Goal: Task Accomplishment & Management: Manage account settings

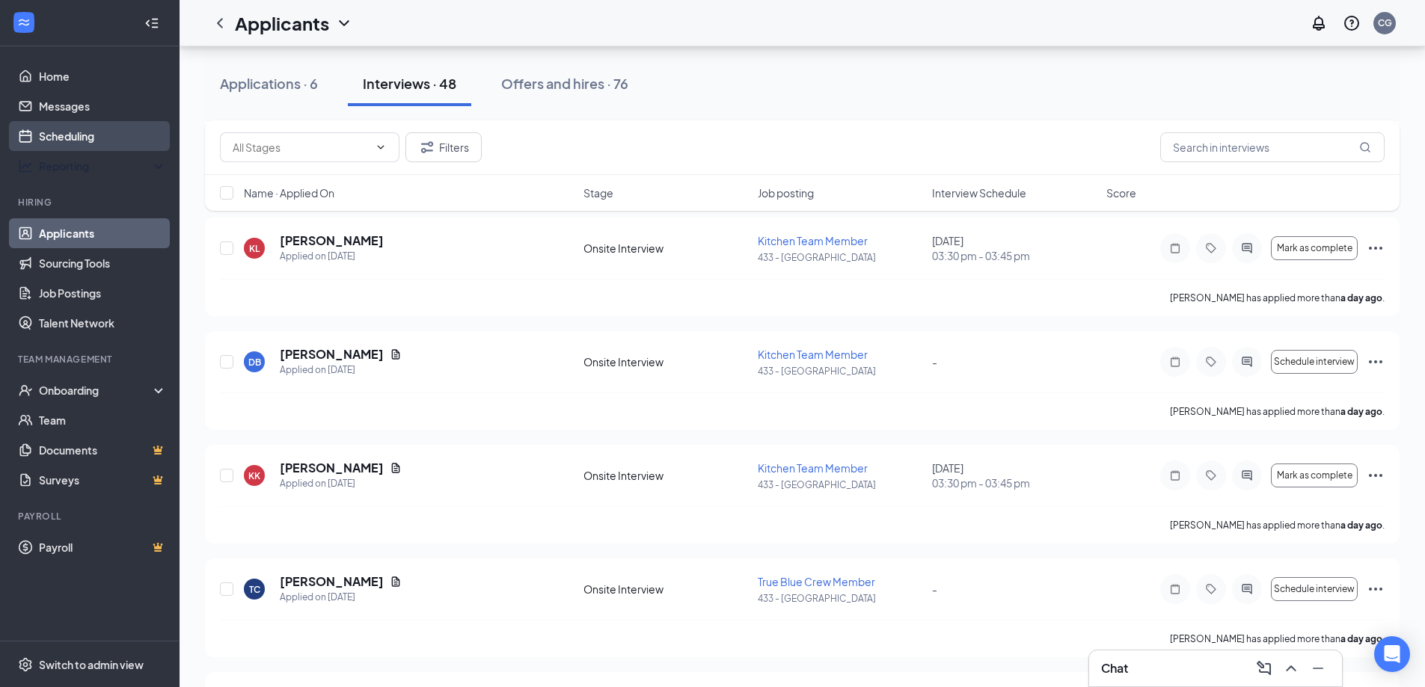
scroll to position [299, 0]
click at [87, 141] on link "Scheduling" at bounding box center [103, 136] width 128 height 30
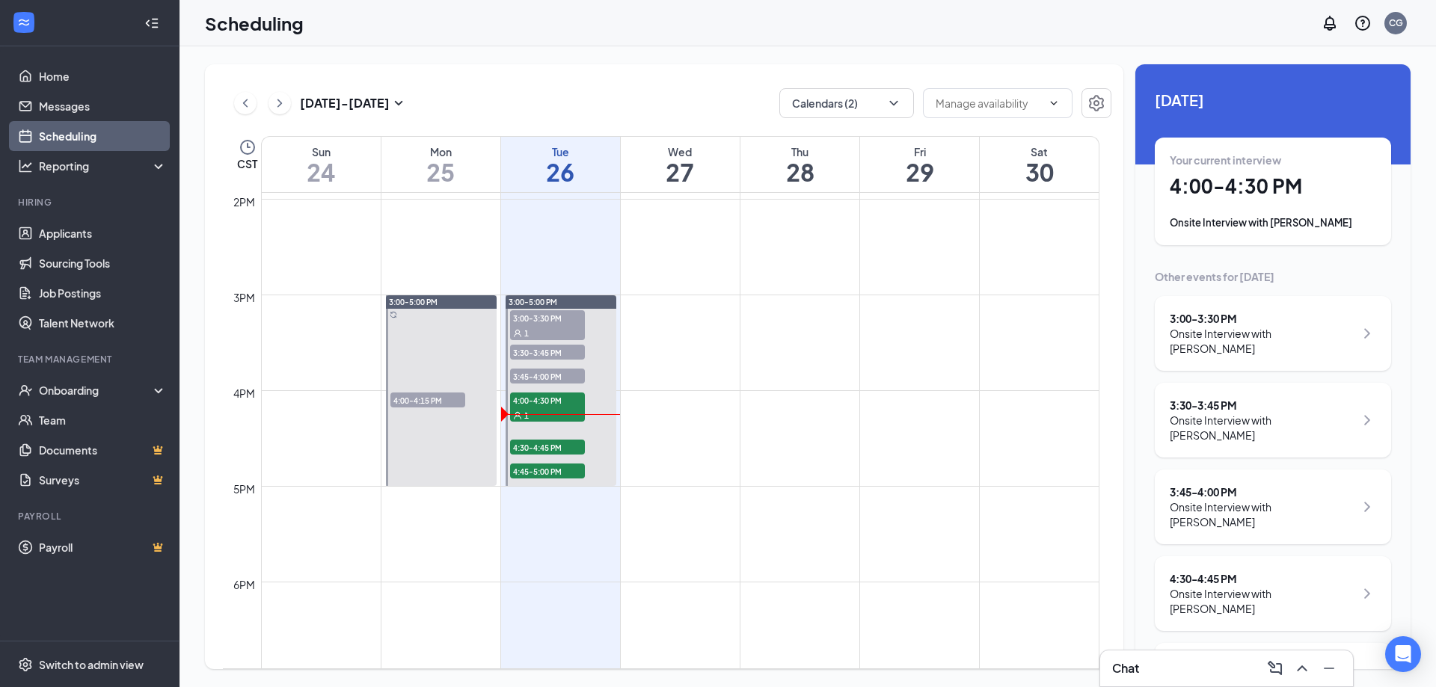
scroll to position [1334, 0]
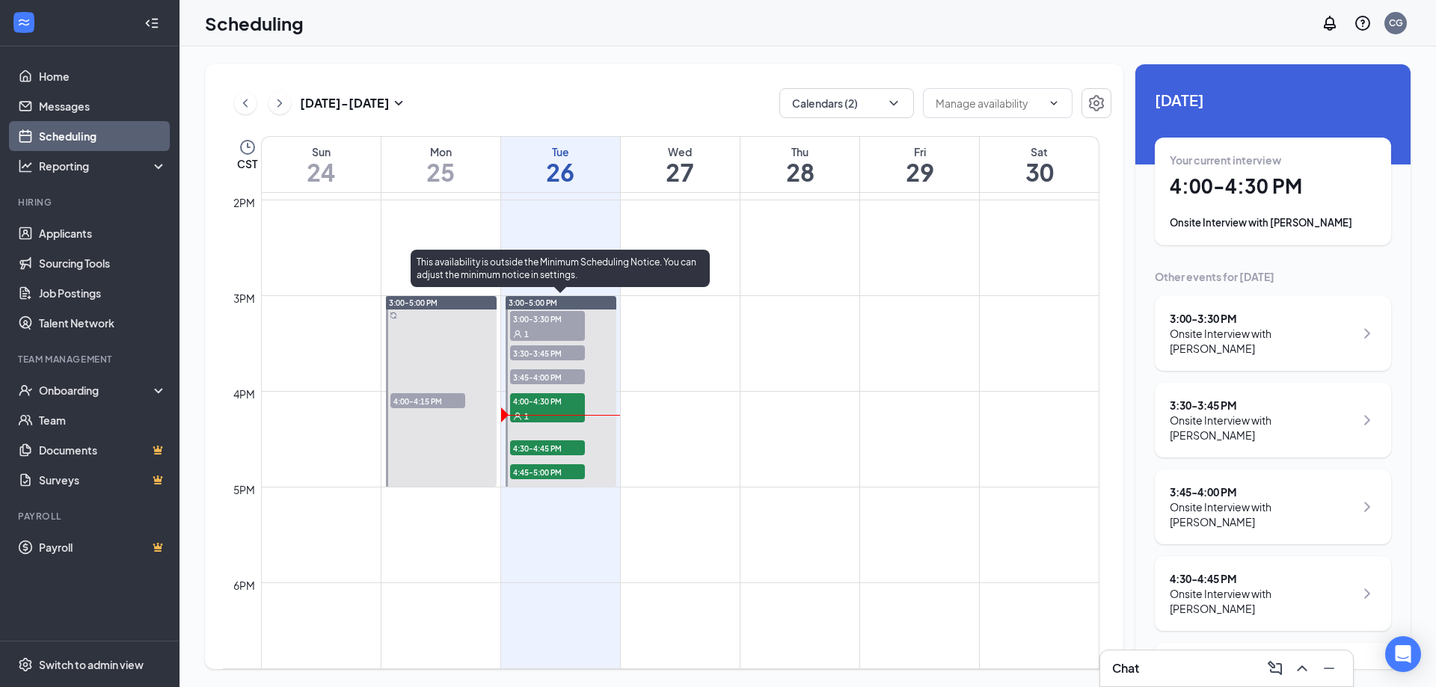
click at [562, 348] on span "3:30-3:45 PM" at bounding box center [547, 353] width 75 height 15
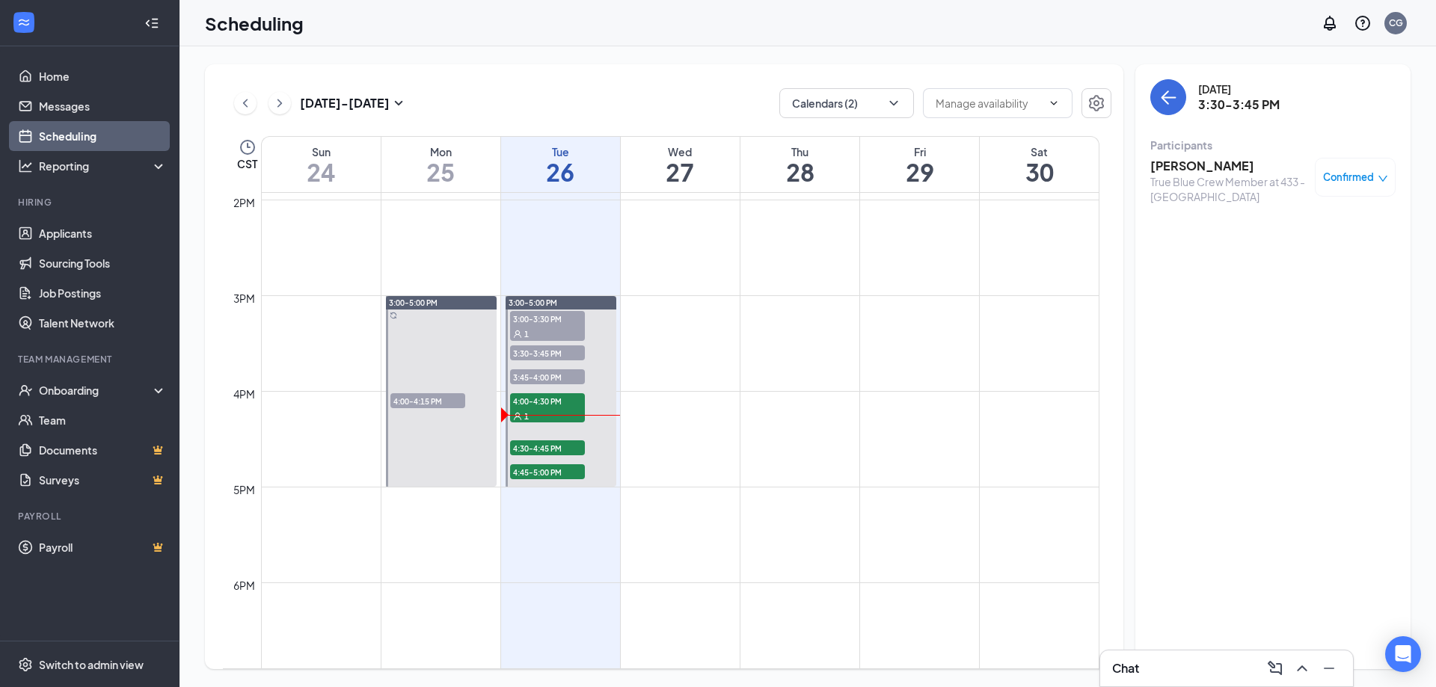
click at [1381, 181] on icon "down" at bounding box center [1383, 179] width 10 height 10
click at [1322, 277] on span "Mark as no-show" at bounding box center [1311, 277] width 83 height 16
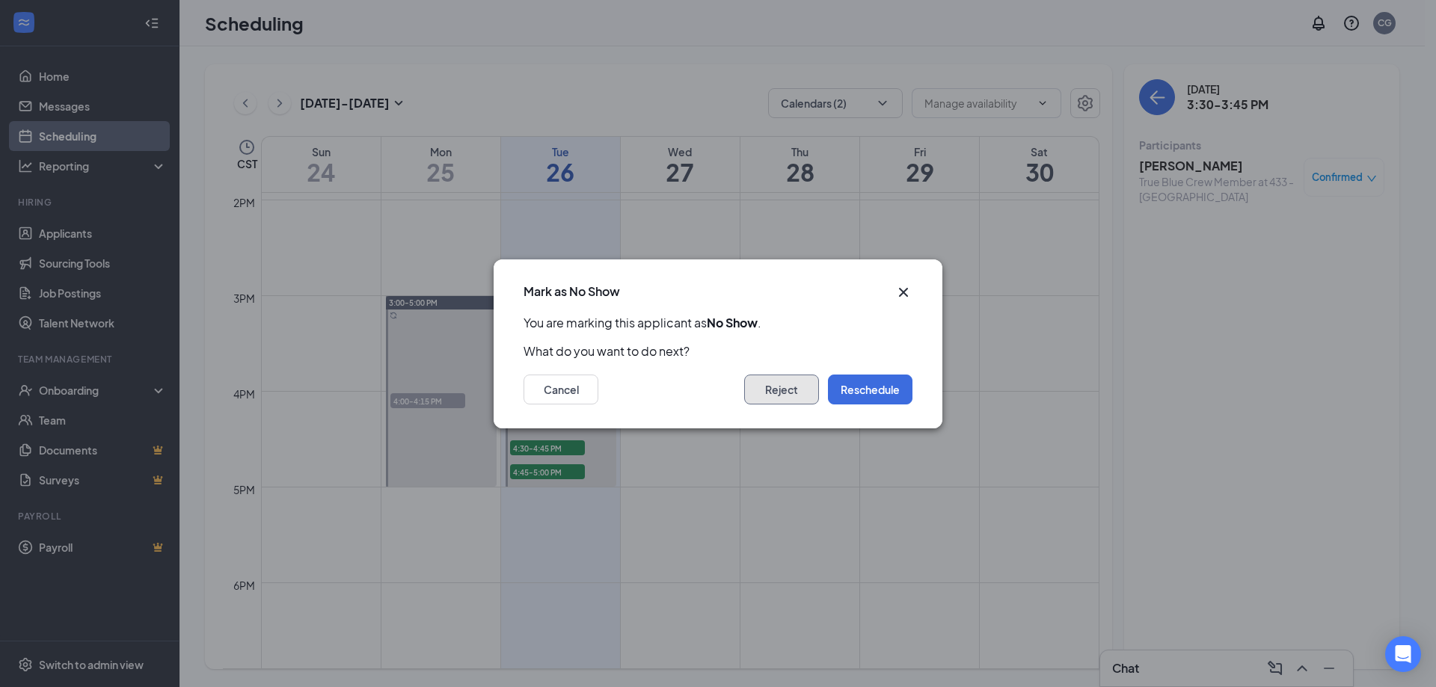
click at [777, 381] on button "Reject" at bounding box center [781, 390] width 75 height 30
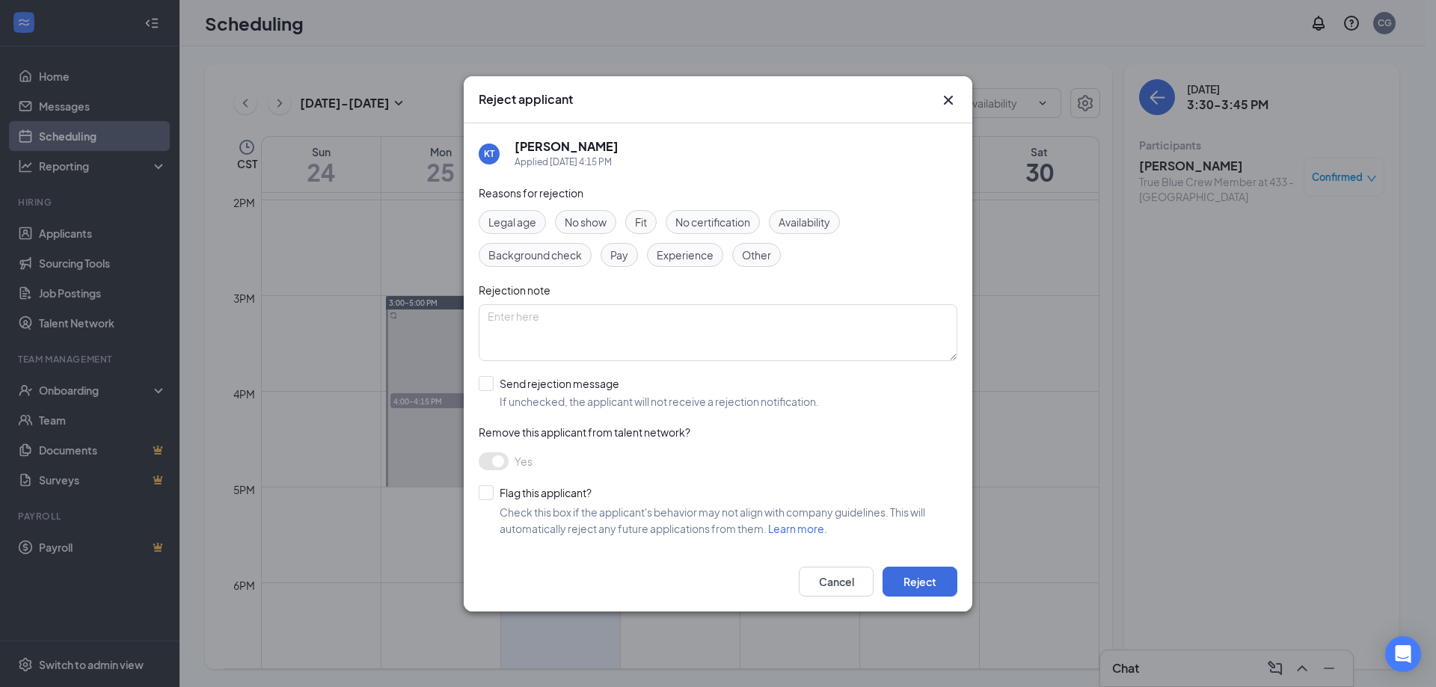
click at [587, 226] on span "No show" at bounding box center [586, 222] width 42 height 16
click at [901, 579] on button "Reject" at bounding box center [920, 582] width 75 height 30
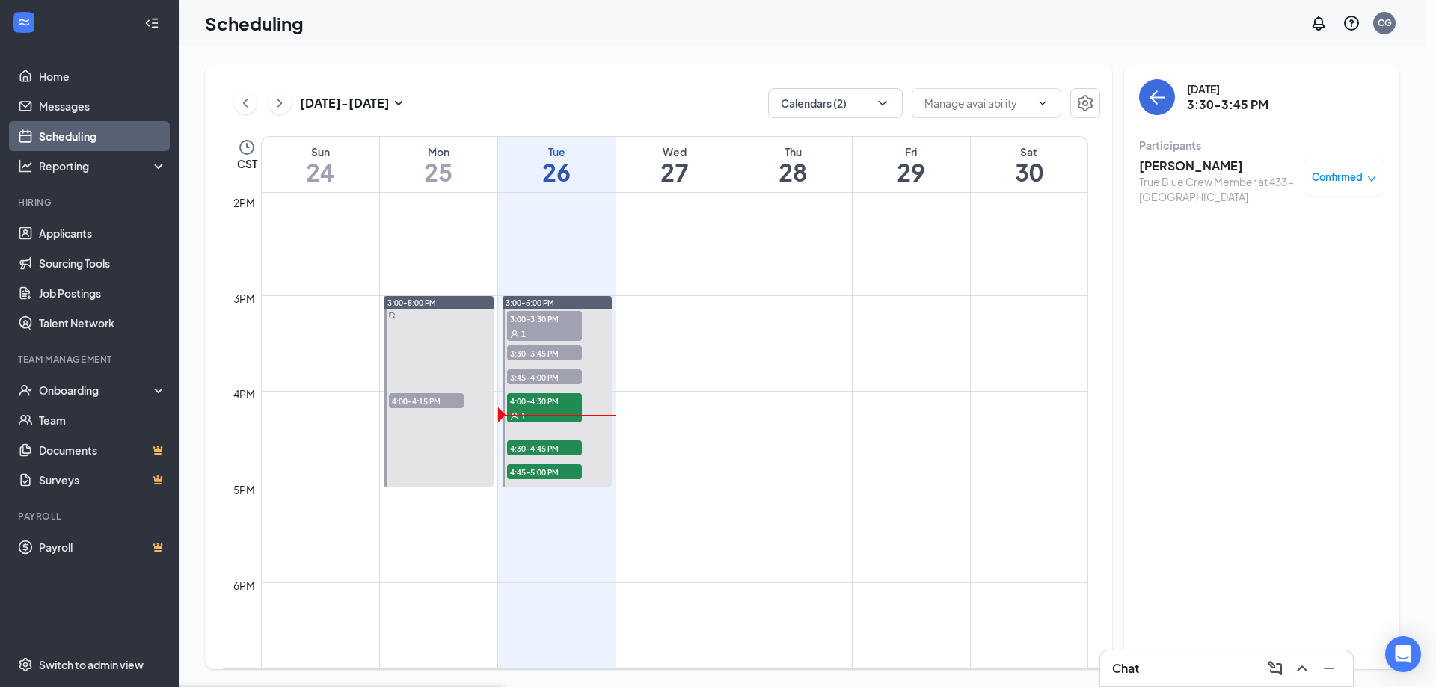
click at [491, 379] on div at bounding box center [438, 391] width 109 height 191
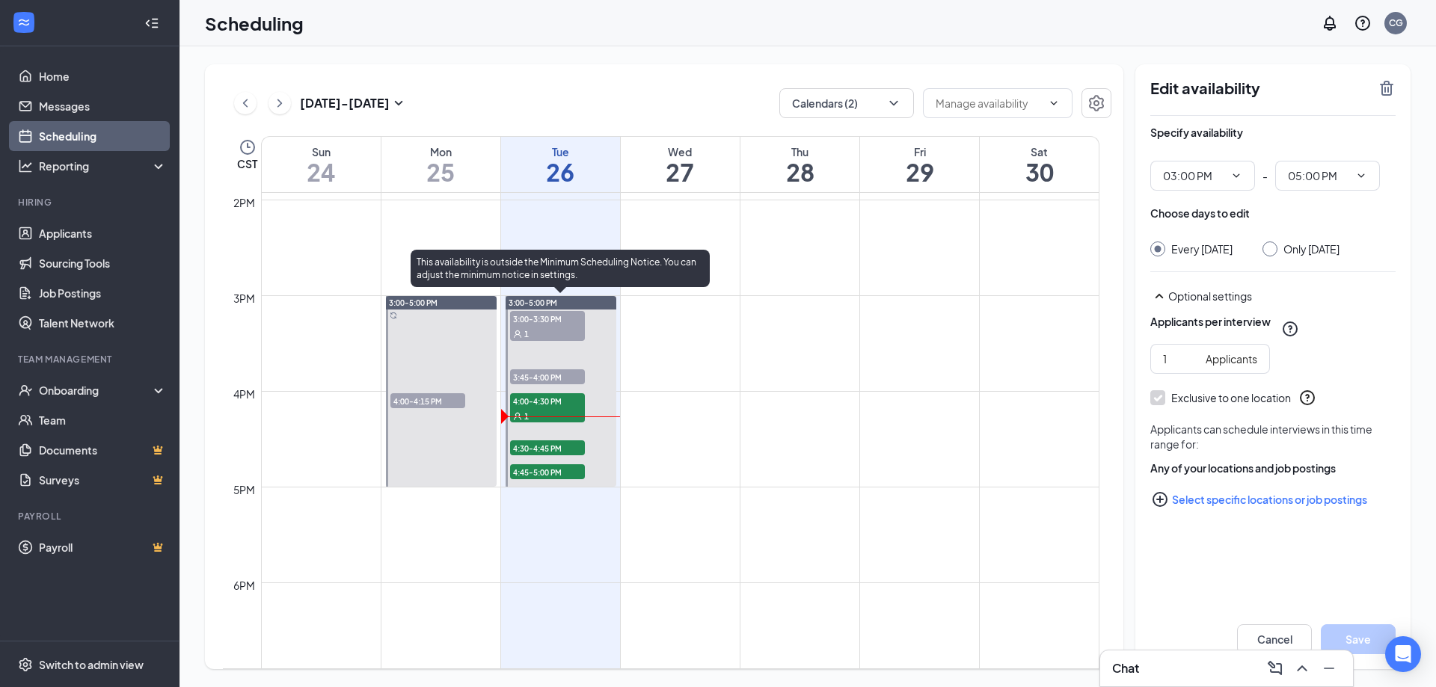
click at [557, 317] on span "3:00-3:30 PM" at bounding box center [547, 318] width 75 height 15
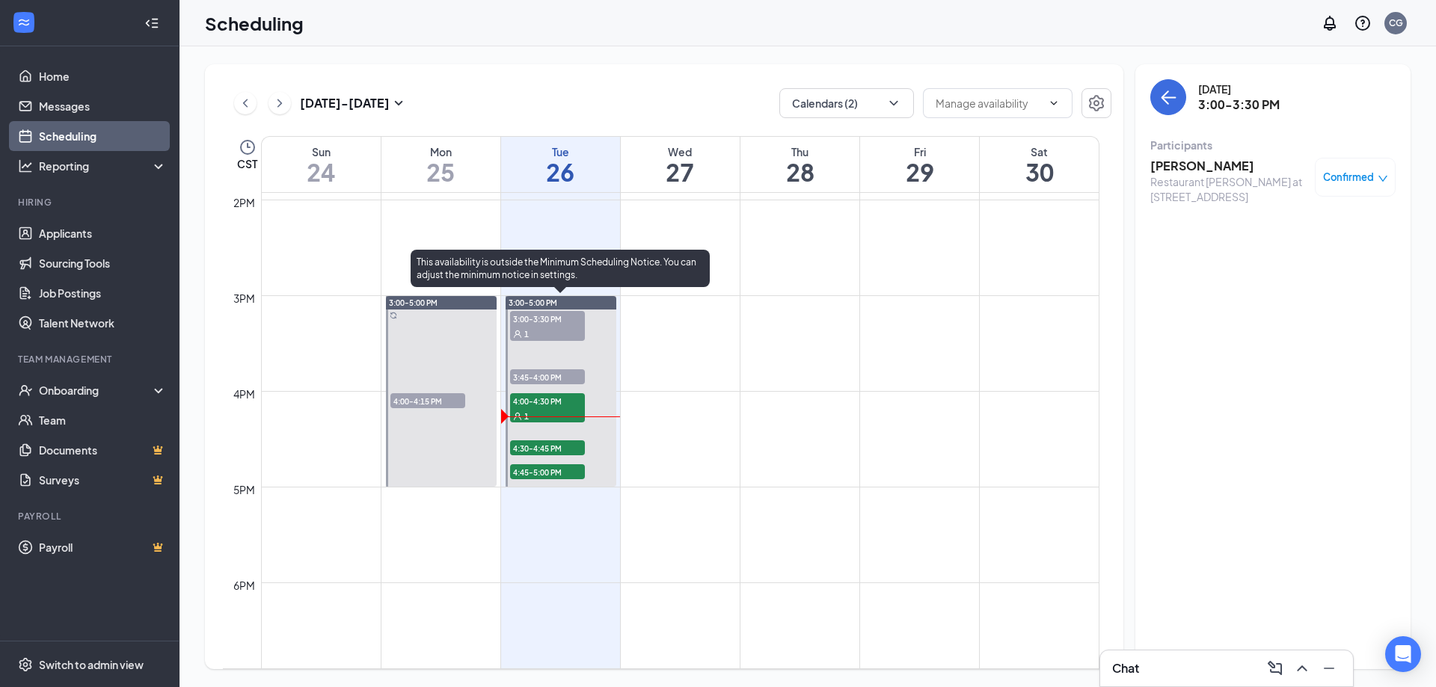
click at [556, 380] on span "3:45-4:00 PM" at bounding box center [547, 376] width 75 height 15
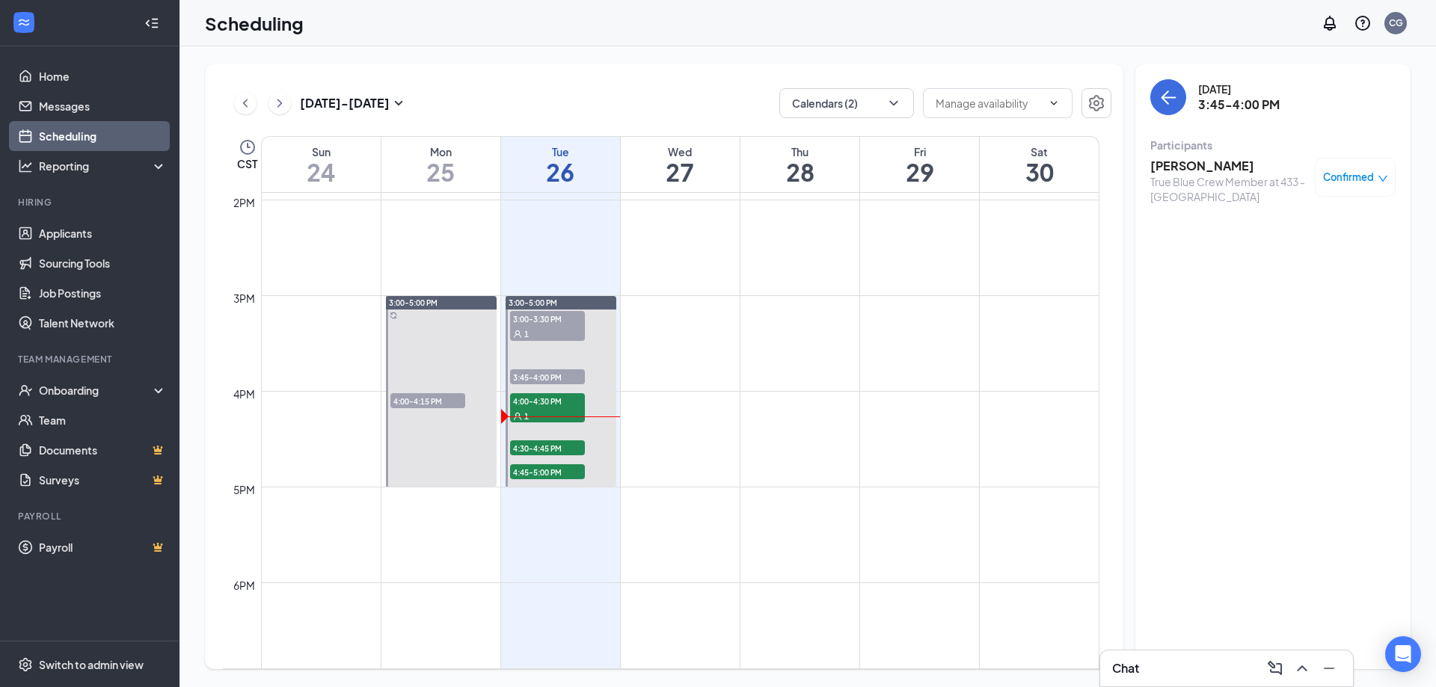
click at [1386, 176] on icon "down" at bounding box center [1382, 179] width 9 height 6
click at [1316, 280] on span "Mark as no-show" at bounding box center [1311, 277] width 83 height 16
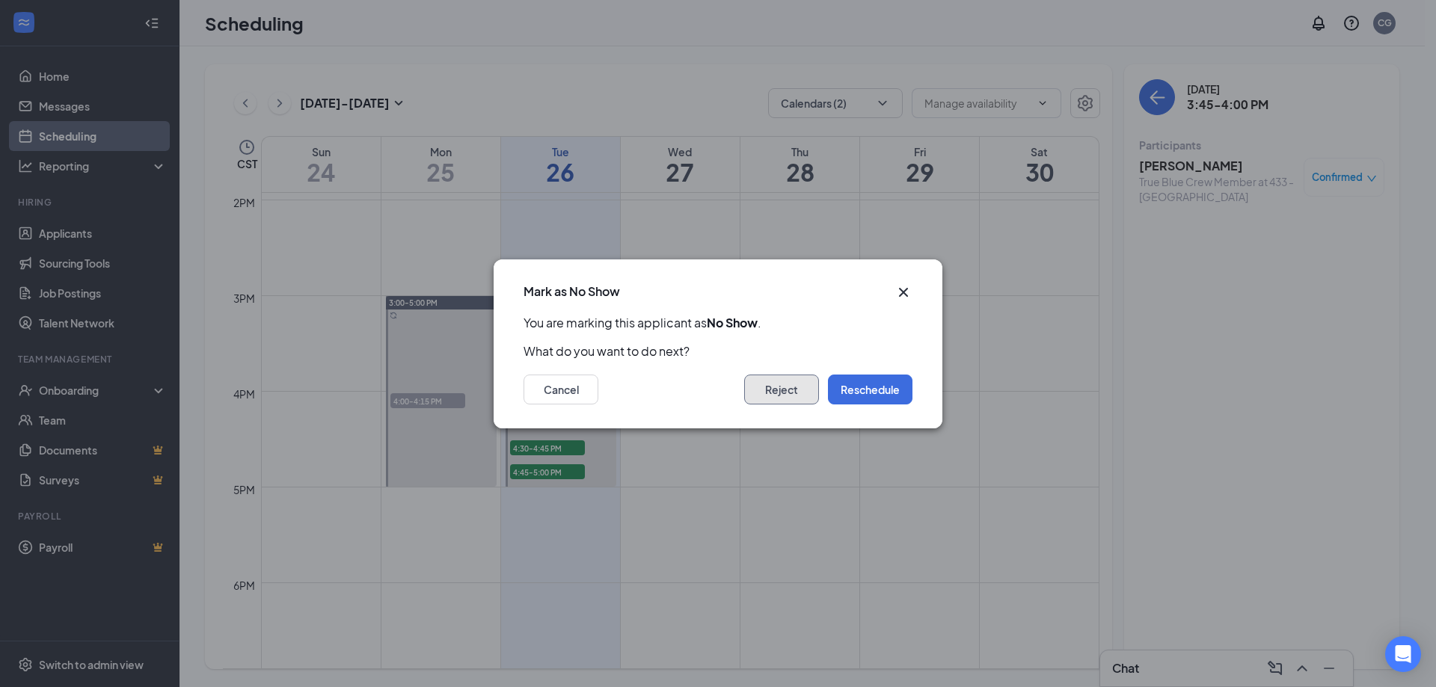
click at [771, 391] on button "Reject" at bounding box center [781, 390] width 75 height 30
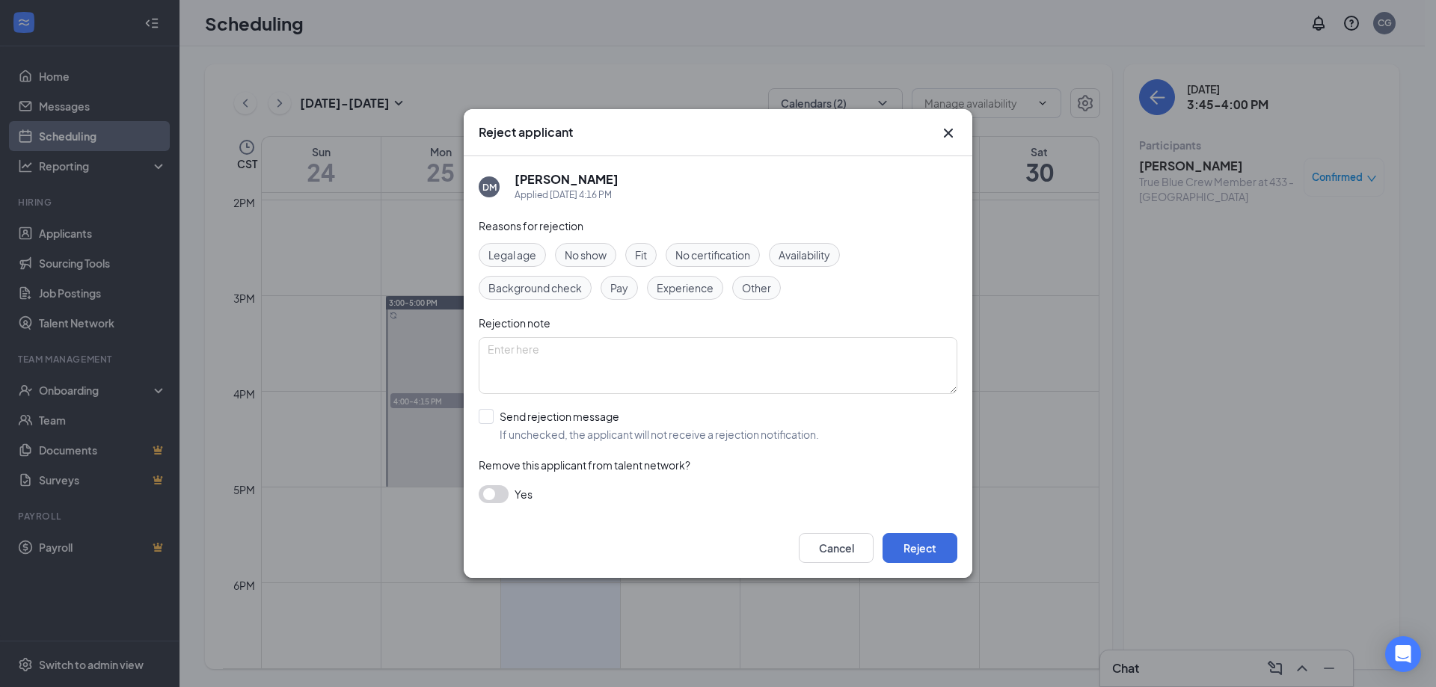
click at [594, 262] on span "No show" at bounding box center [586, 255] width 42 height 16
click at [951, 556] on button "Reject" at bounding box center [920, 548] width 75 height 30
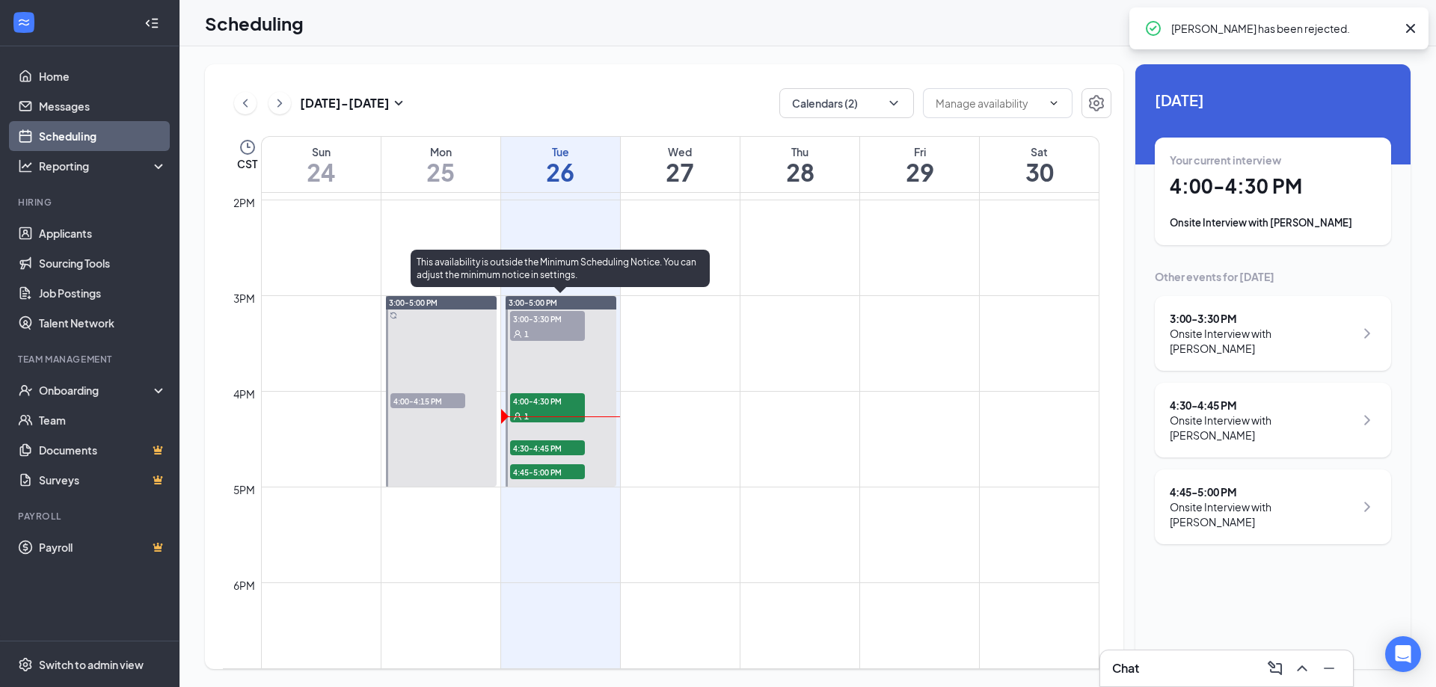
click at [556, 406] on span "4:00-4:30 PM" at bounding box center [547, 400] width 75 height 15
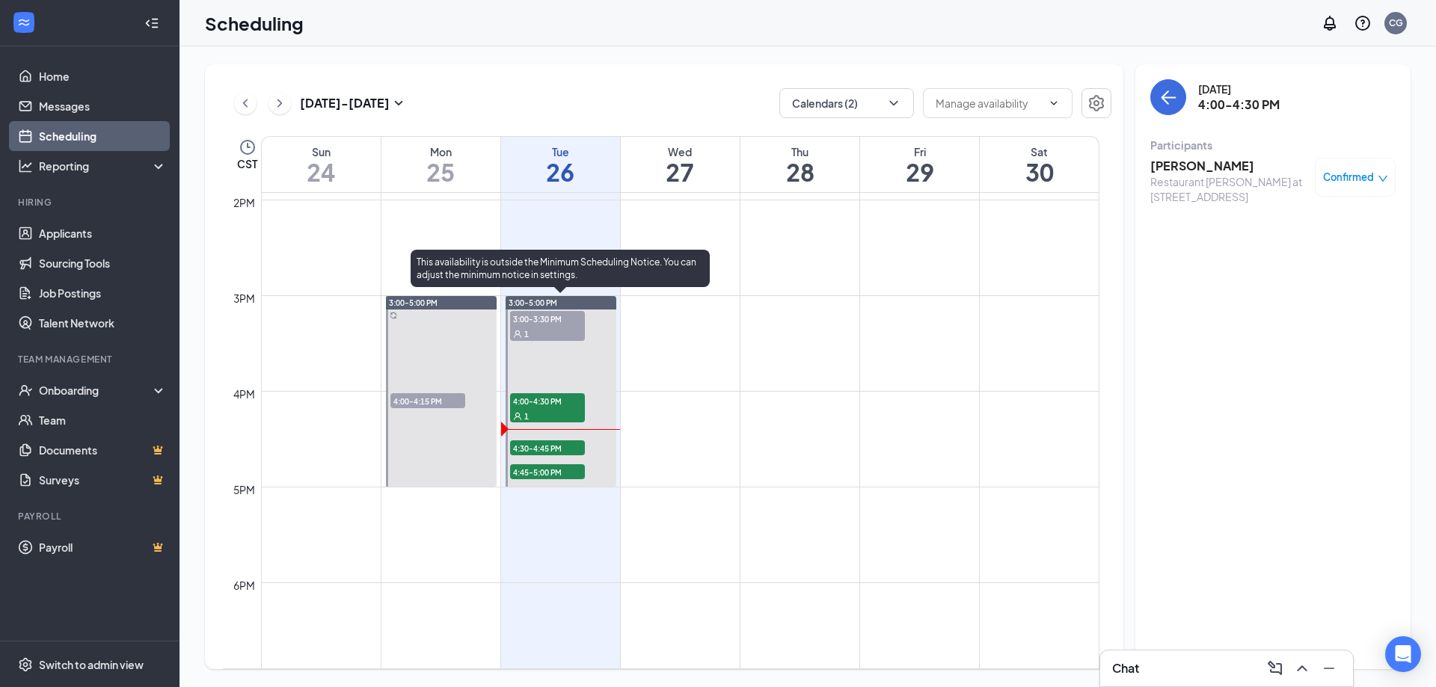
click at [545, 405] on span "4:00-4:30 PM" at bounding box center [547, 400] width 75 height 15
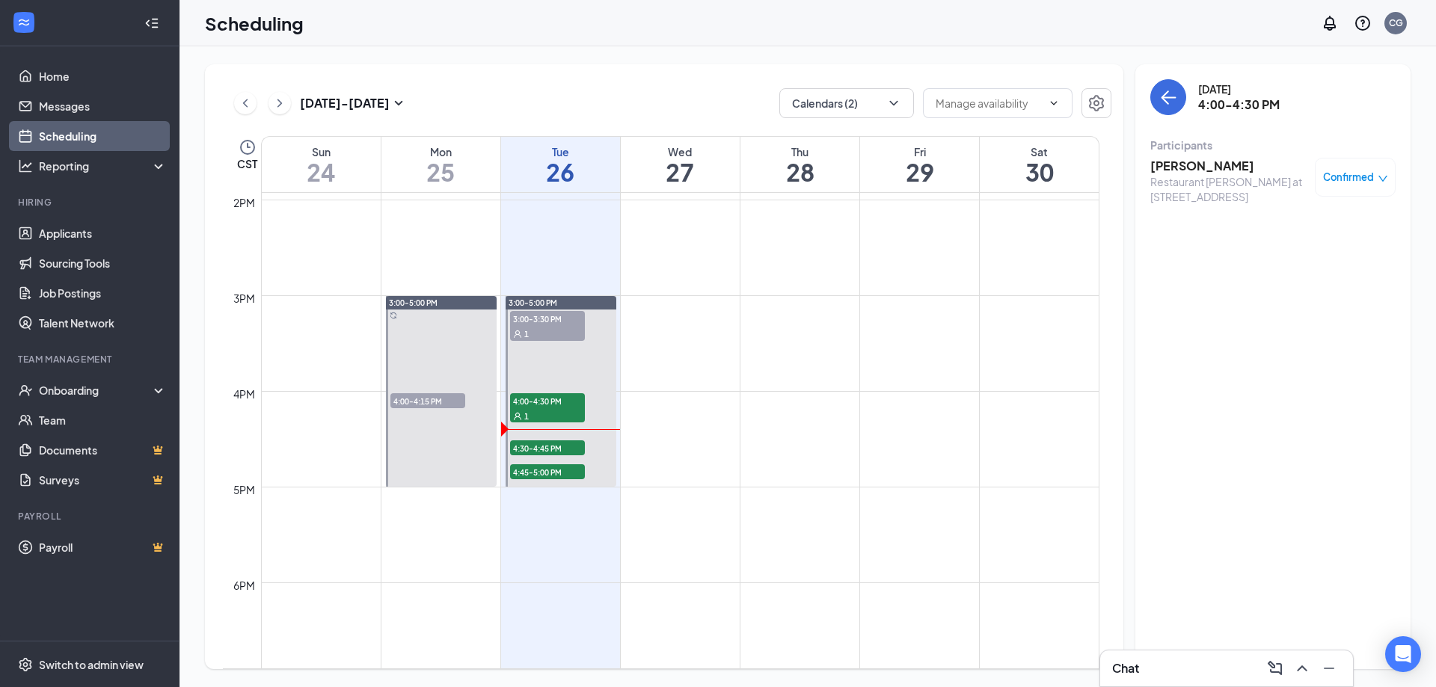
click at [1387, 183] on icon "down" at bounding box center [1383, 179] width 10 height 10
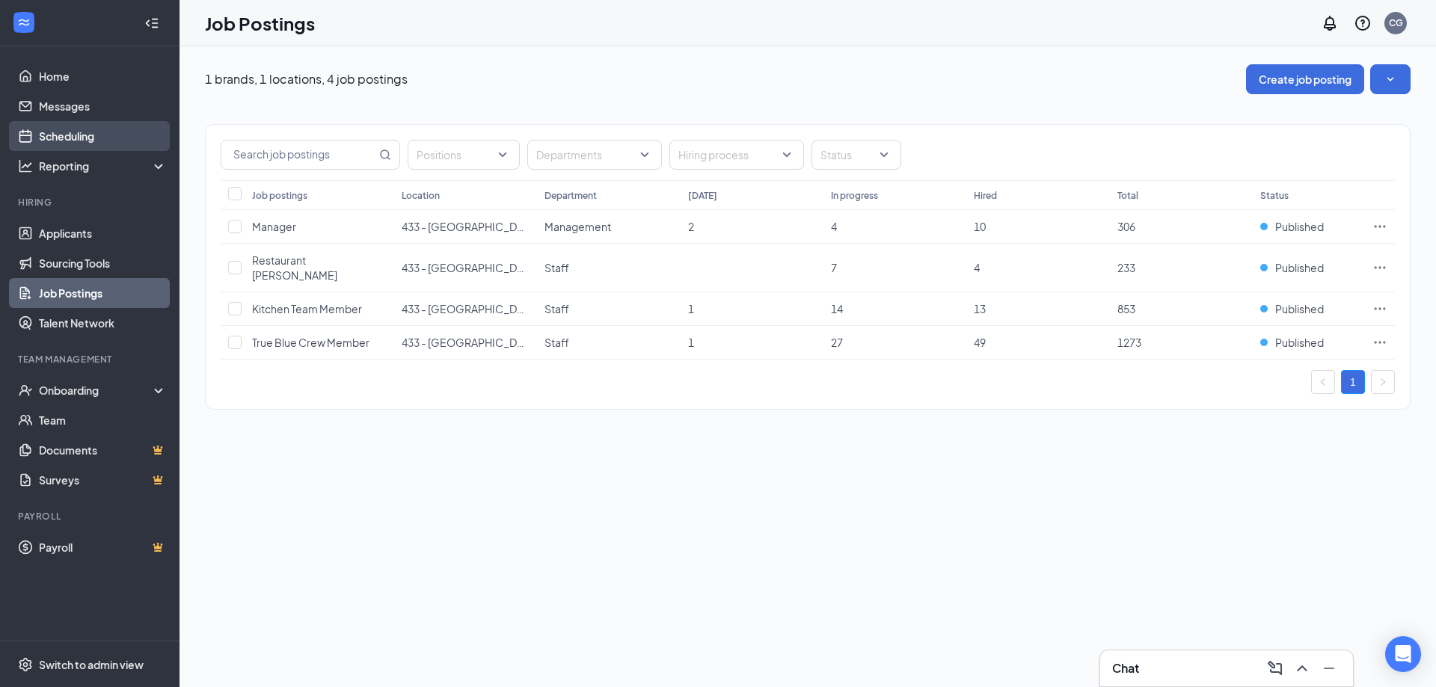
click at [44, 143] on link "Scheduling" at bounding box center [103, 136] width 128 height 30
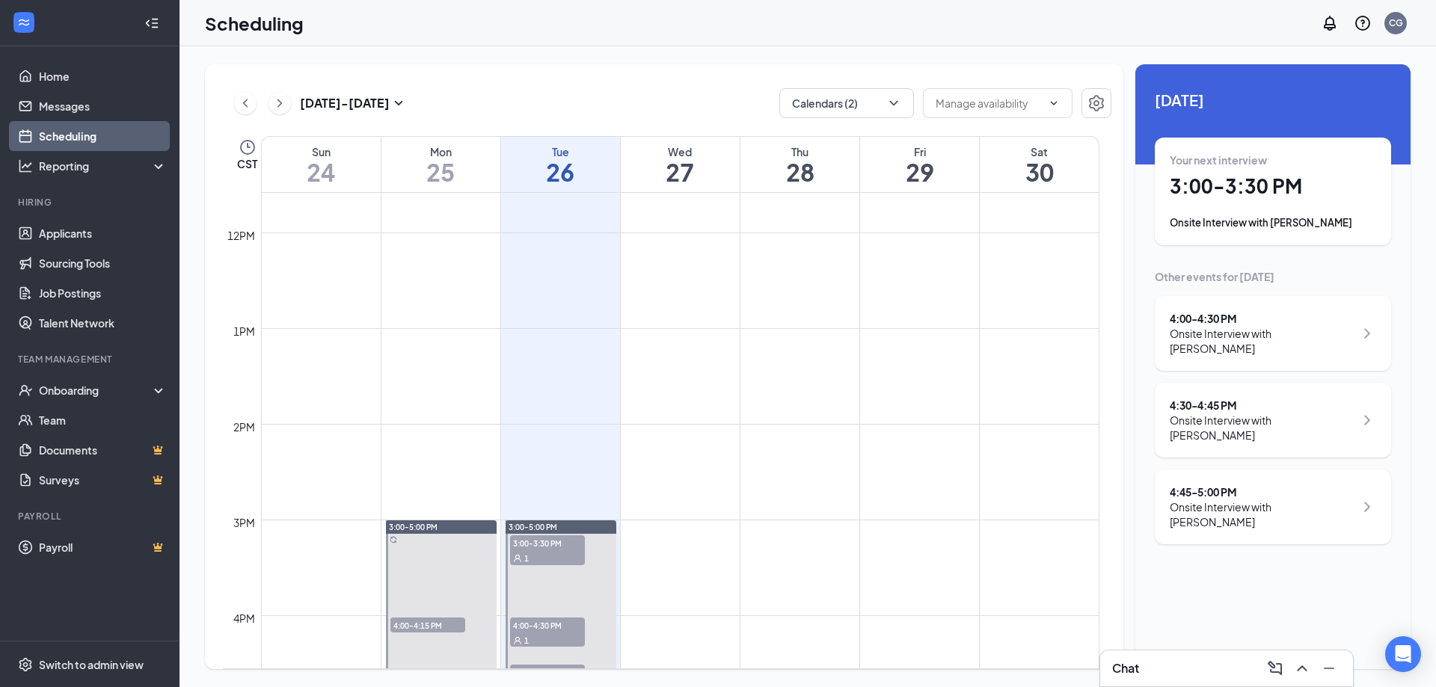
scroll to position [1483, 0]
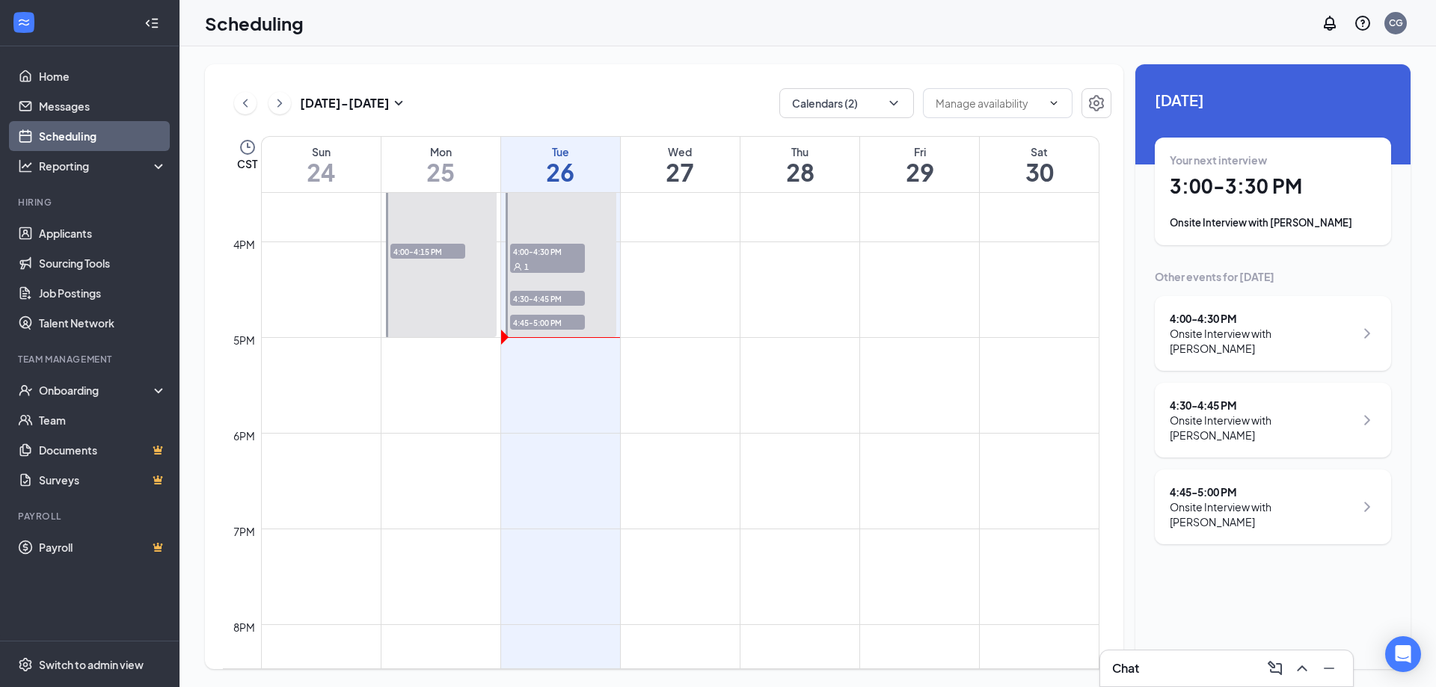
click at [561, 251] on span "4:00-4:30 PM" at bounding box center [547, 251] width 75 height 15
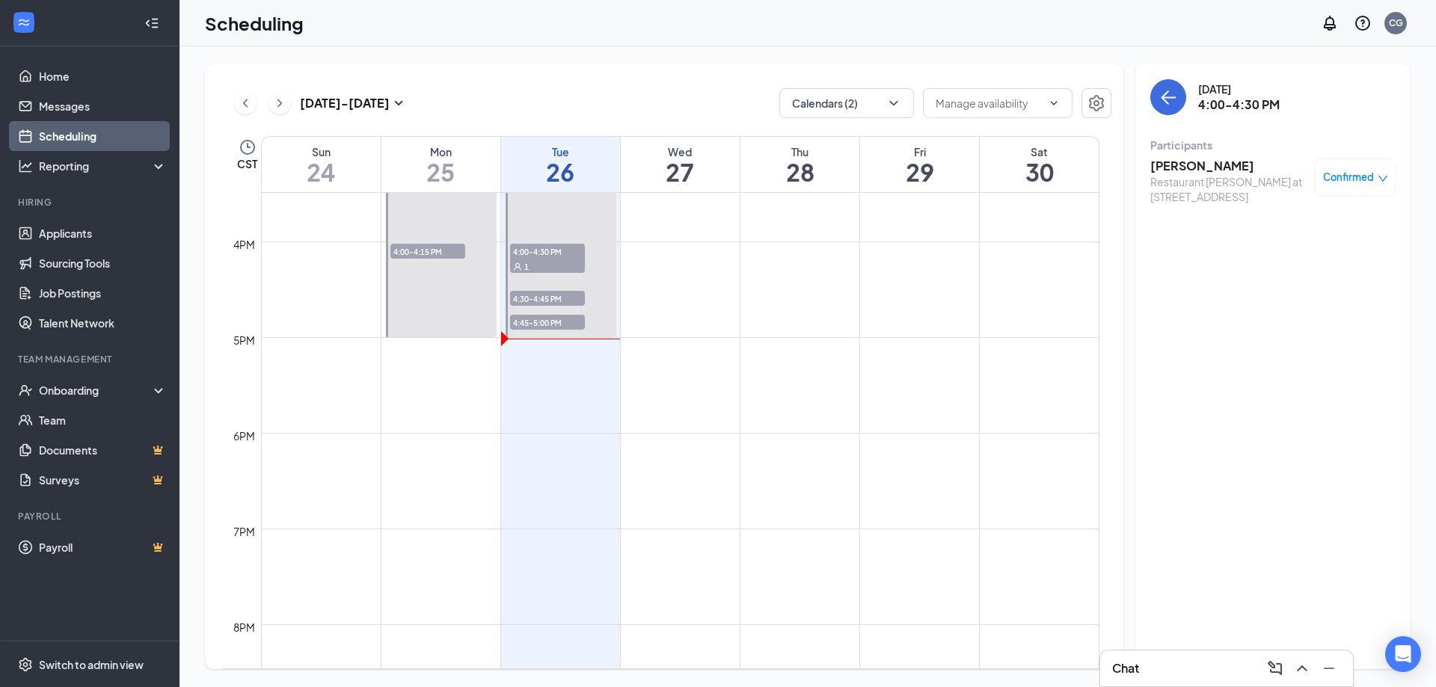
click at [1368, 183] on span "Confirmed" at bounding box center [1348, 177] width 51 height 15
click at [1328, 277] on span "Mark as no-show" at bounding box center [1311, 277] width 83 height 16
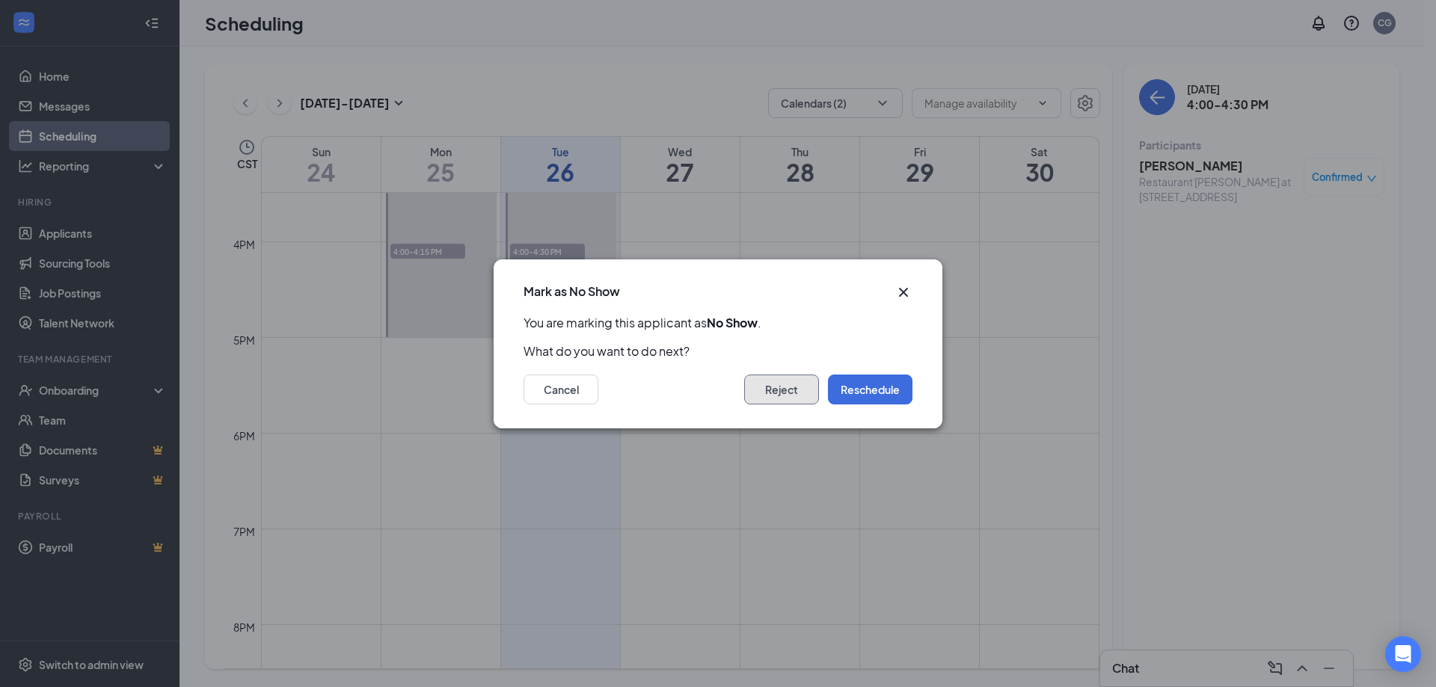
click at [773, 393] on button "Reject" at bounding box center [781, 390] width 75 height 30
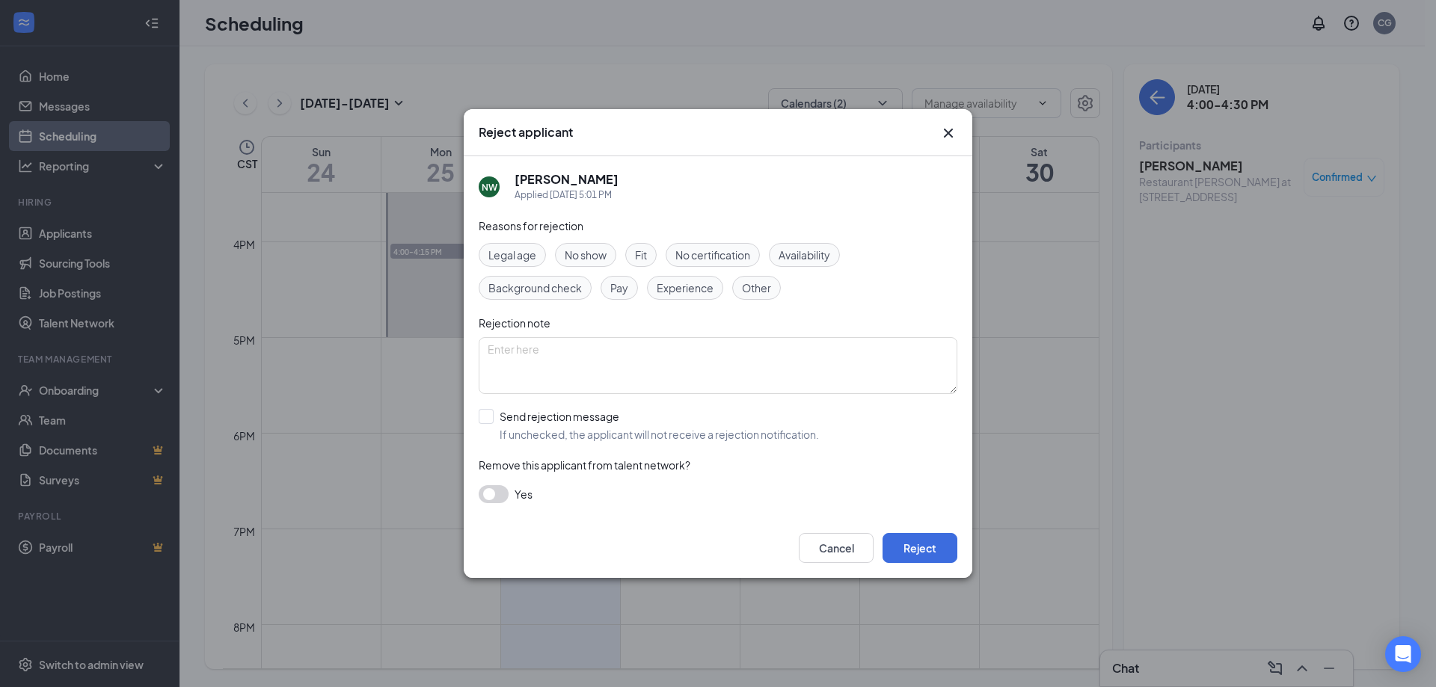
click at [574, 255] on span "No show" at bounding box center [586, 255] width 42 height 16
click at [895, 556] on button "Reject" at bounding box center [920, 548] width 75 height 30
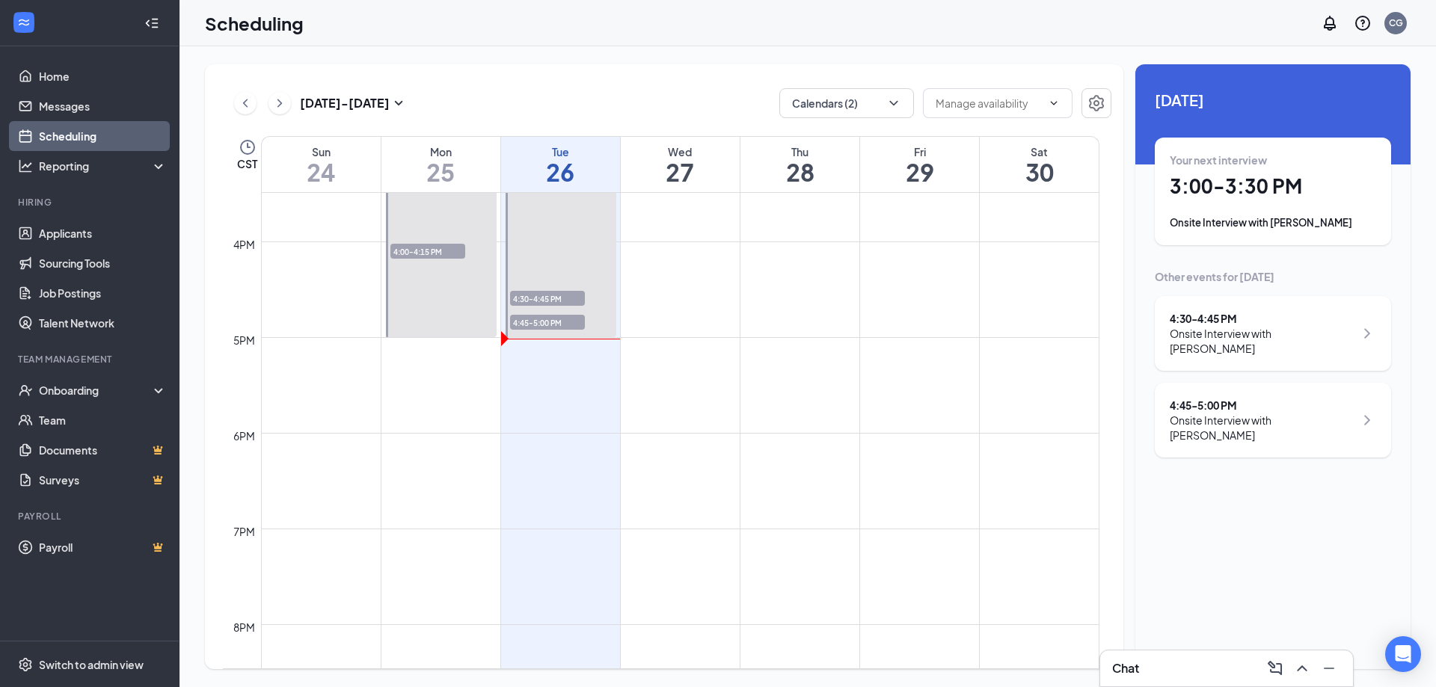
click at [565, 290] on div "4:30-4:45 PM 1" at bounding box center [548, 298] width 78 height 18
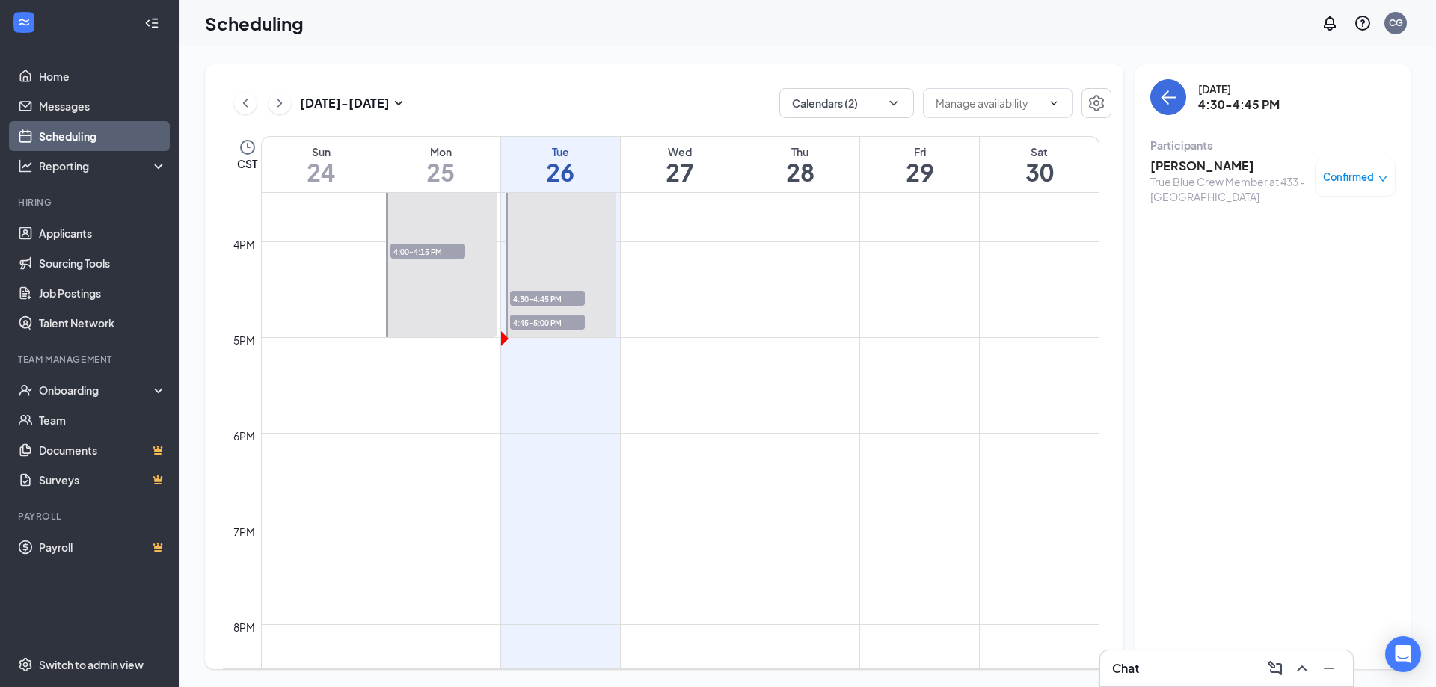
click at [563, 298] on span "4:30-4:45 PM" at bounding box center [547, 298] width 75 height 15
click at [1352, 179] on span "Confirmed" at bounding box center [1348, 177] width 51 height 15
click at [1306, 273] on span "Mark as no-show" at bounding box center [1311, 277] width 83 height 16
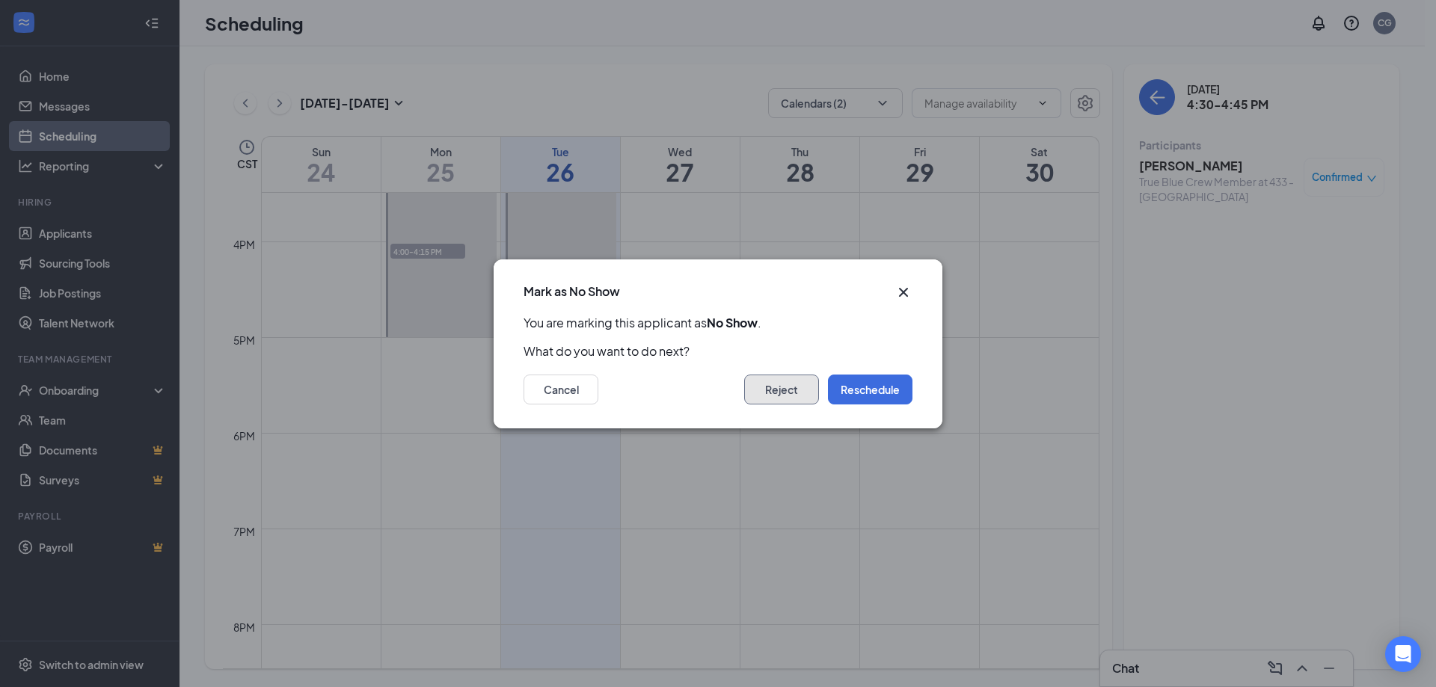
click at [790, 394] on button "Reject" at bounding box center [781, 390] width 75 height 30
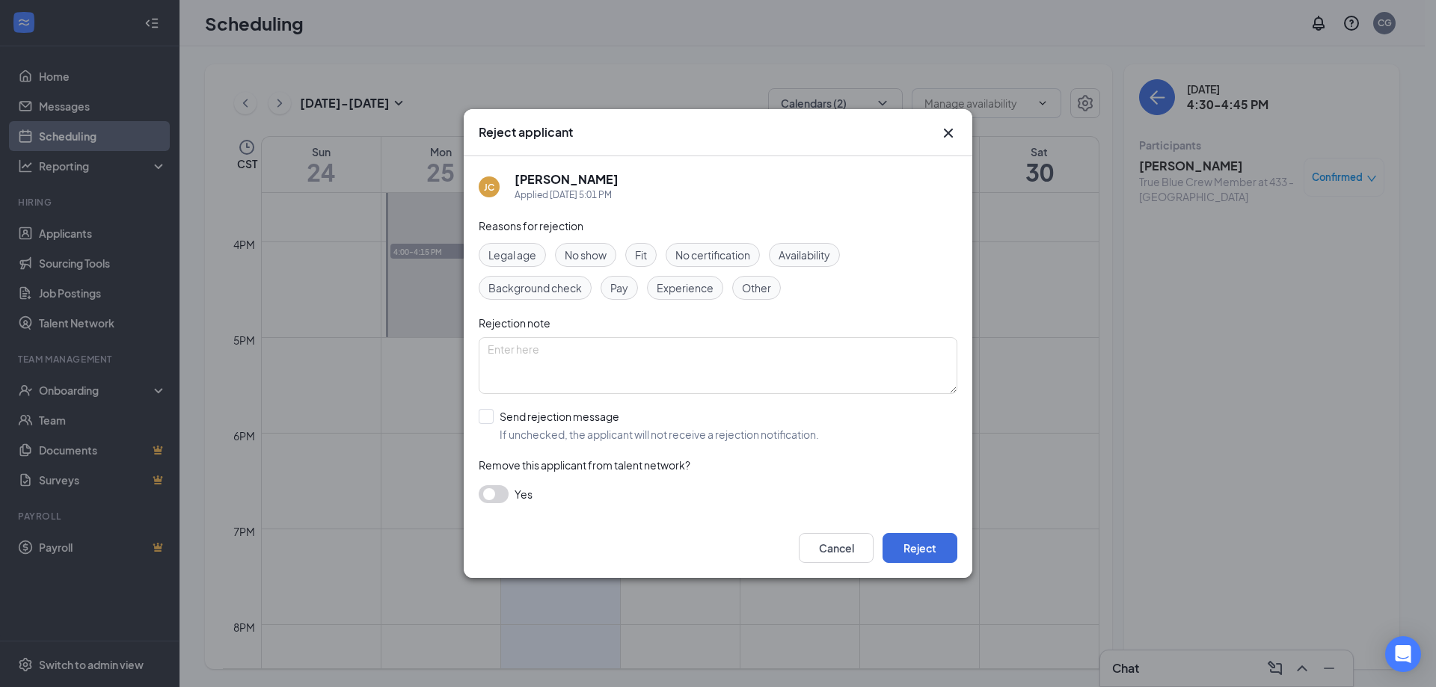
click at [592, 255] on span "No show" at bounding box center [586, 255] width 42 height 16
click at [909, 542] on button "Reject" at bounding box center [920, 548] width 75 height 30
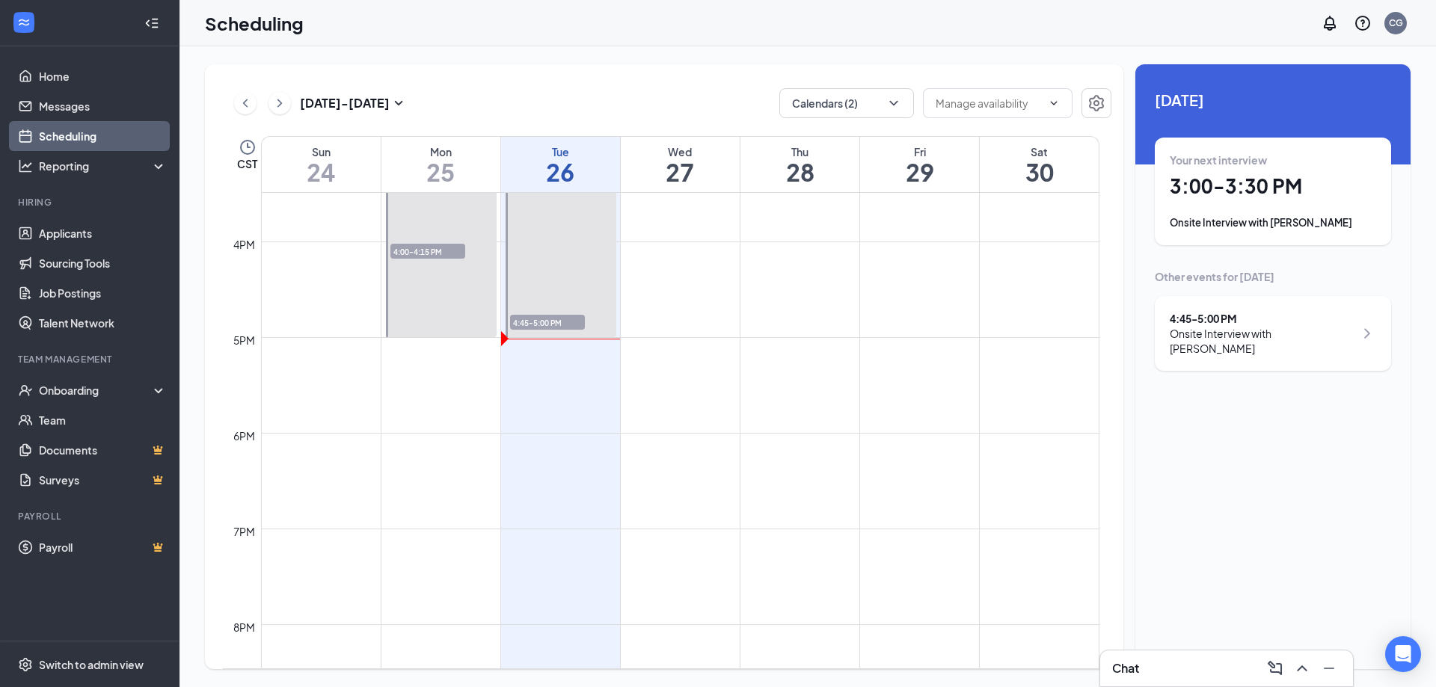
click at [545, 326] on span "4:45-5:00 PM" at bounding box center [547, 322] width 75 height 15
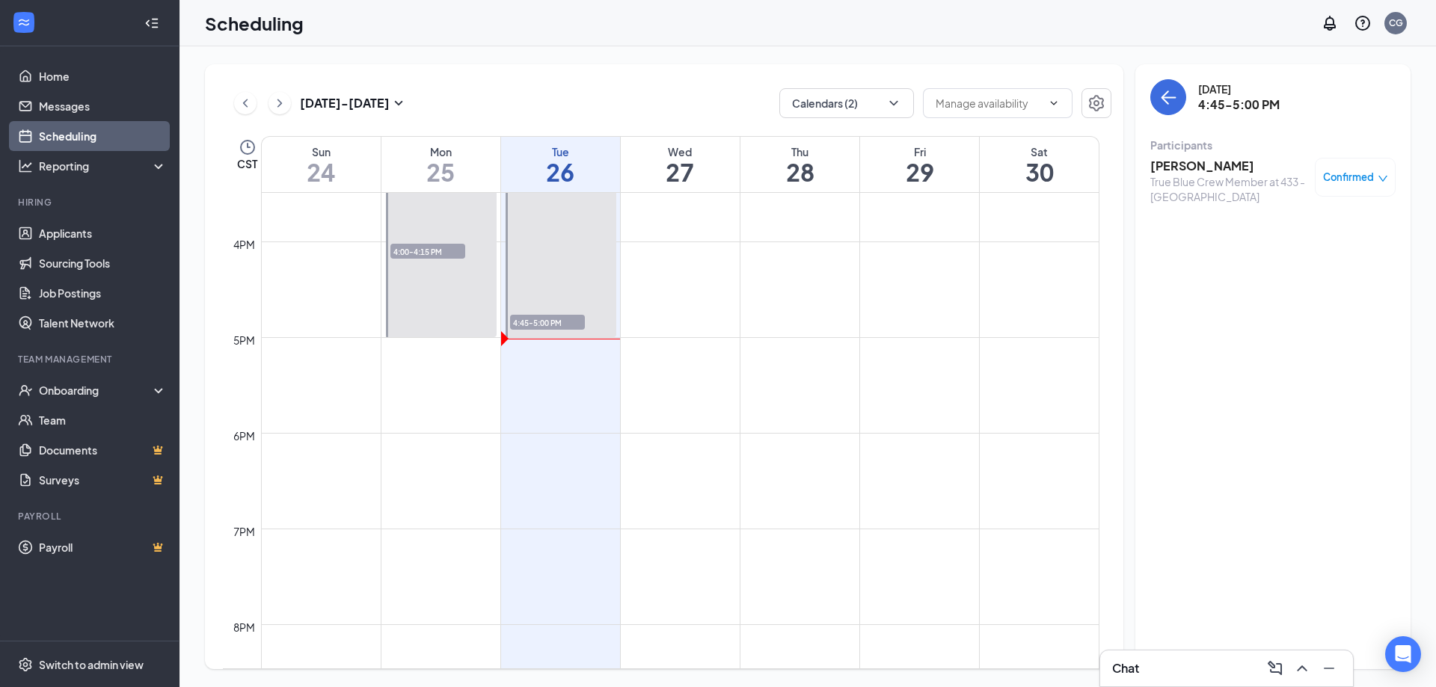
click at [1392, 181] on div "Confirmed" at bounding box center [1355, 177] width 81 height 39
click at [1363, 175] on span "Confirmed" at bounding box center [1348, 177] width 51 height 15
click at [1324, 283] on span "Mark as no-show" at bounding box center [1311, 277] width 83 height 16
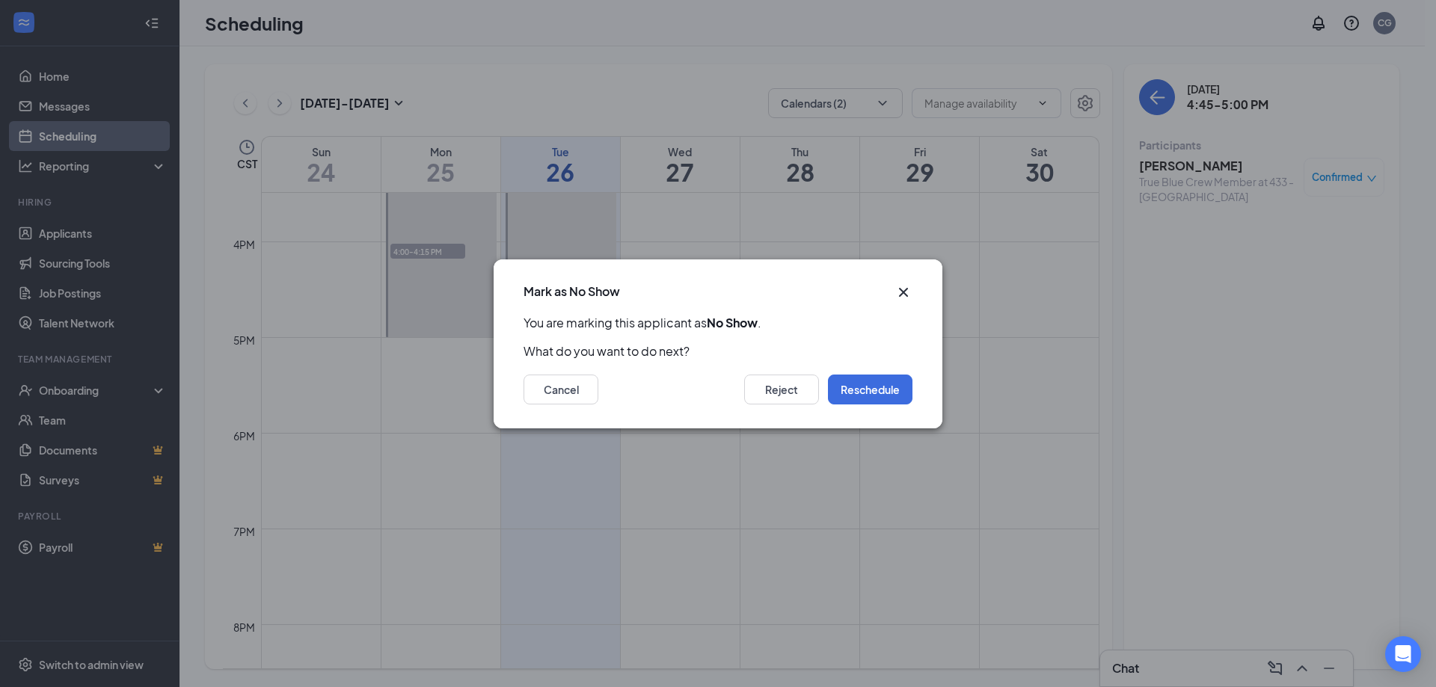
click at [770, 367] on div "Cancel Reject Reschedule" at bounding box center [718, 394] width 449 height 69
click at [765, 399] on button "Reject" at bounding box center [781, 390] width 75 height 30
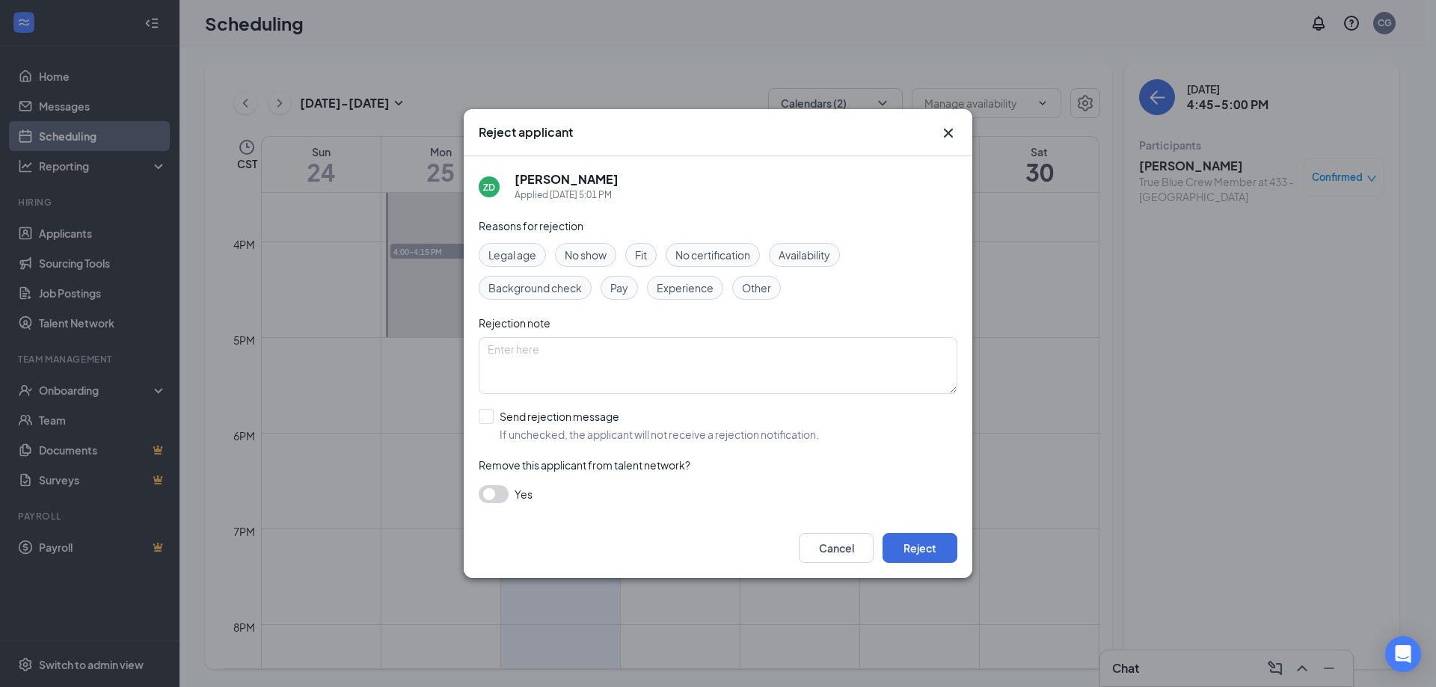
click at [586, 259] on span "No show" at bounding box center [586, 255] width 42 height 16
click at [922, 551] on button "Reject" at bounding box center [920, 548] width 75 height 30
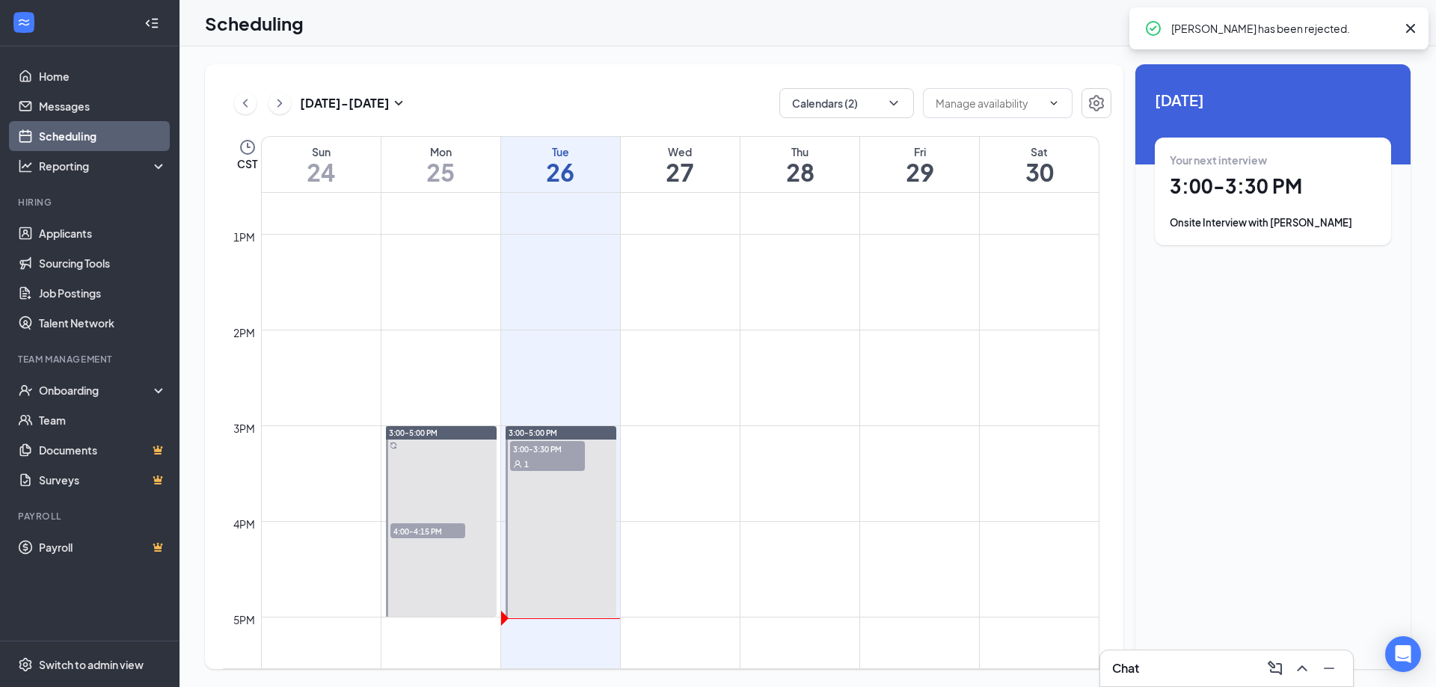
scroll to position [1408, 0]
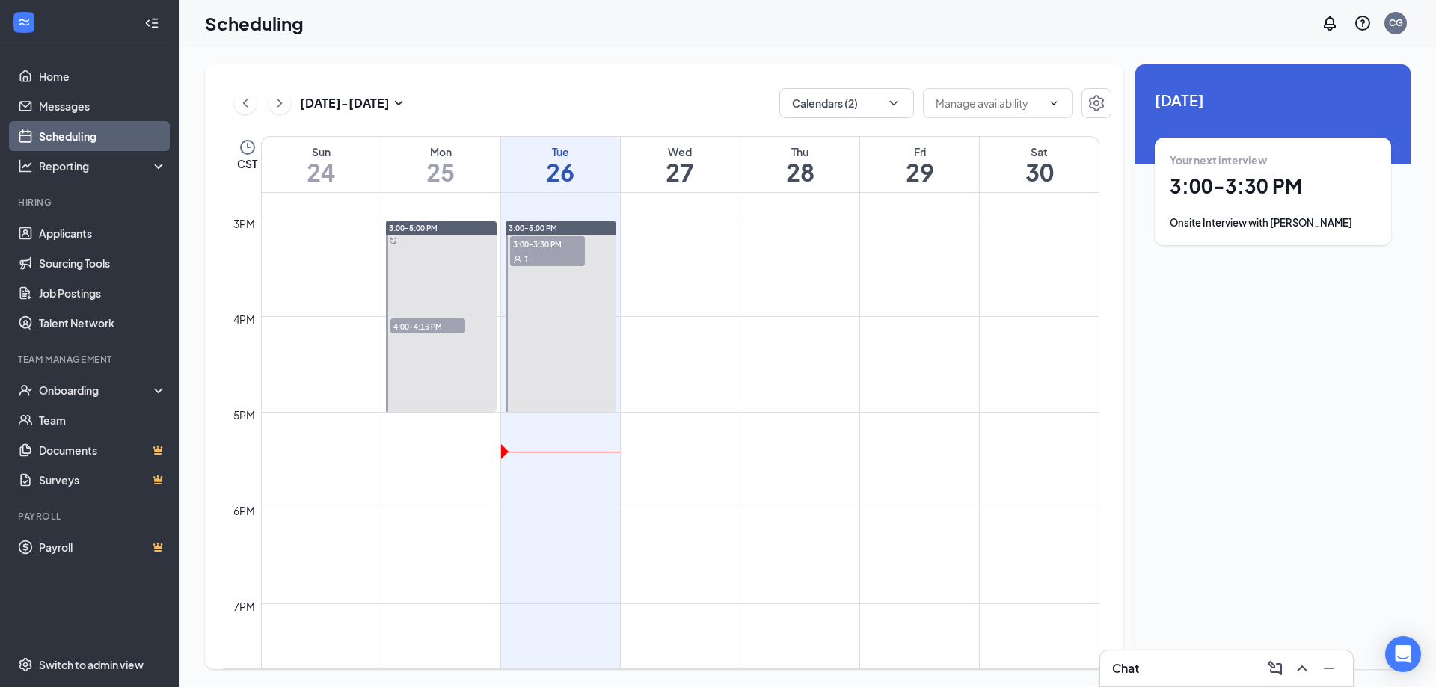
click at [518, 249] on span "3:00-3:30 PM" at bounding box center [547, 243] width 75 height 15
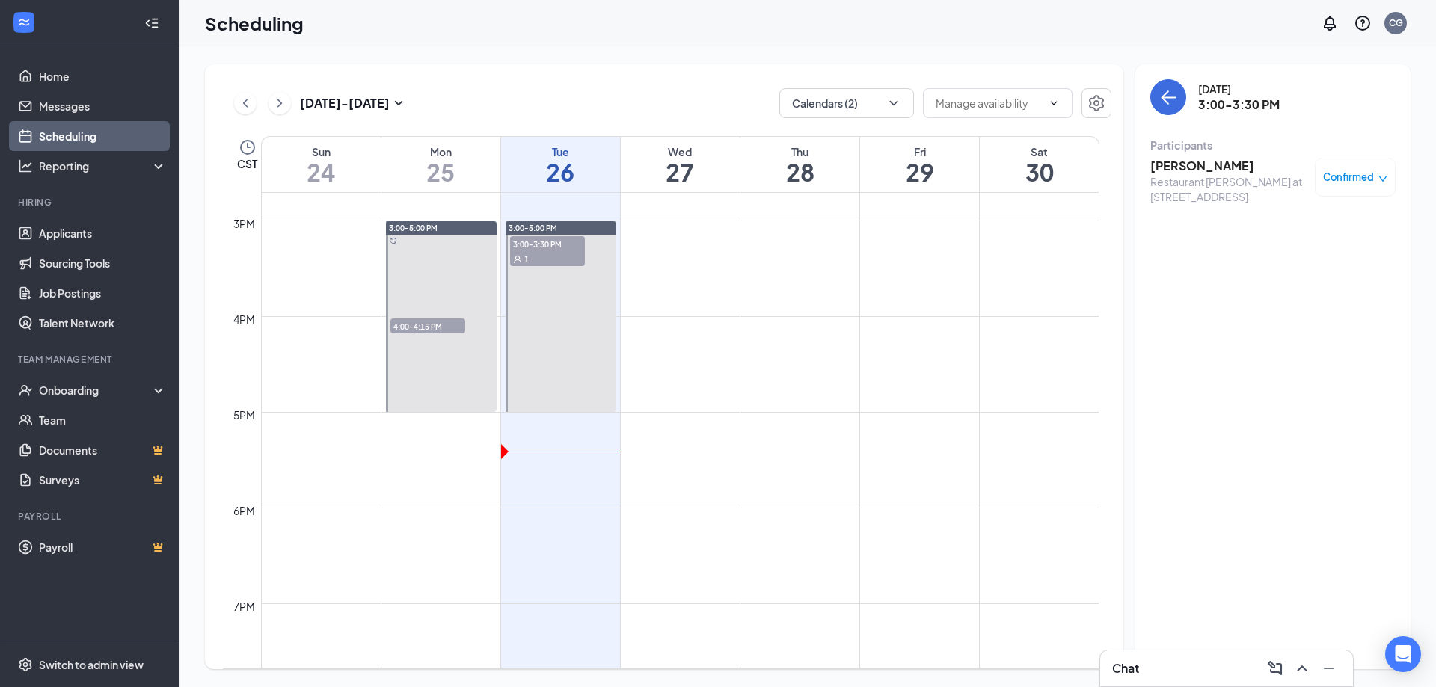
click at [1351, 165] on div "Confirmed" at bounding box center [1355, 177] width 81 height 39
click at [1350, 191] on div "Confirmed" at bounding box center [1355, 177] width 81 height 39
click at [54, 70] on link "Home" at bounding box center [103, 76] width 128 height 30
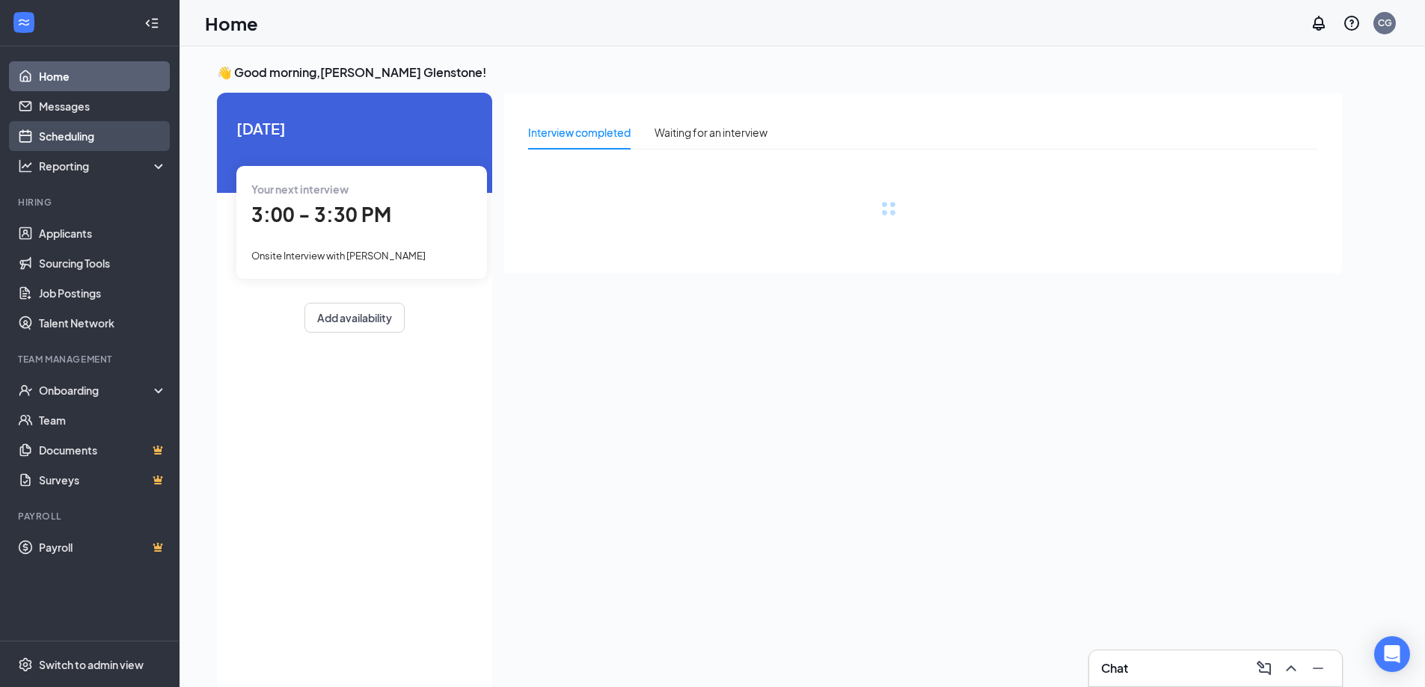
click at [79, 132] on link "Scheduling" at bounding box center [103, 136] width 128 height 30
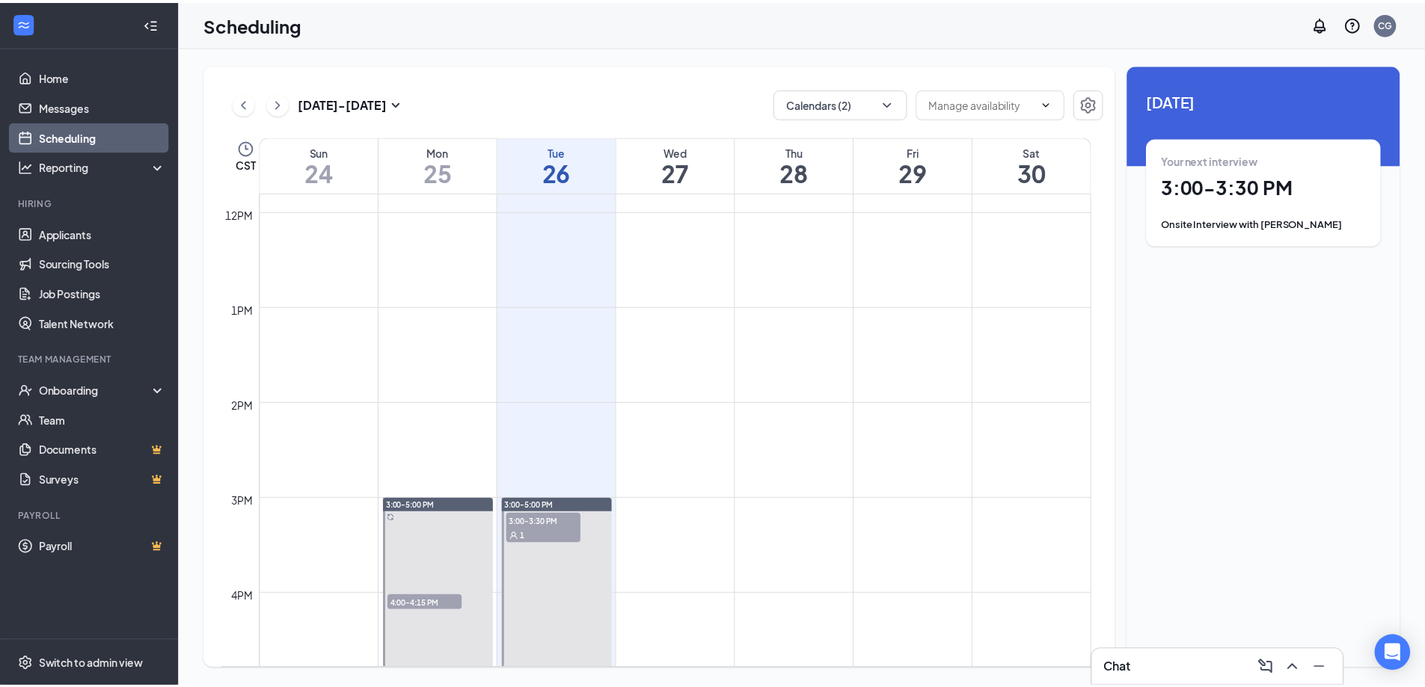
scroll to position [1259, 0]
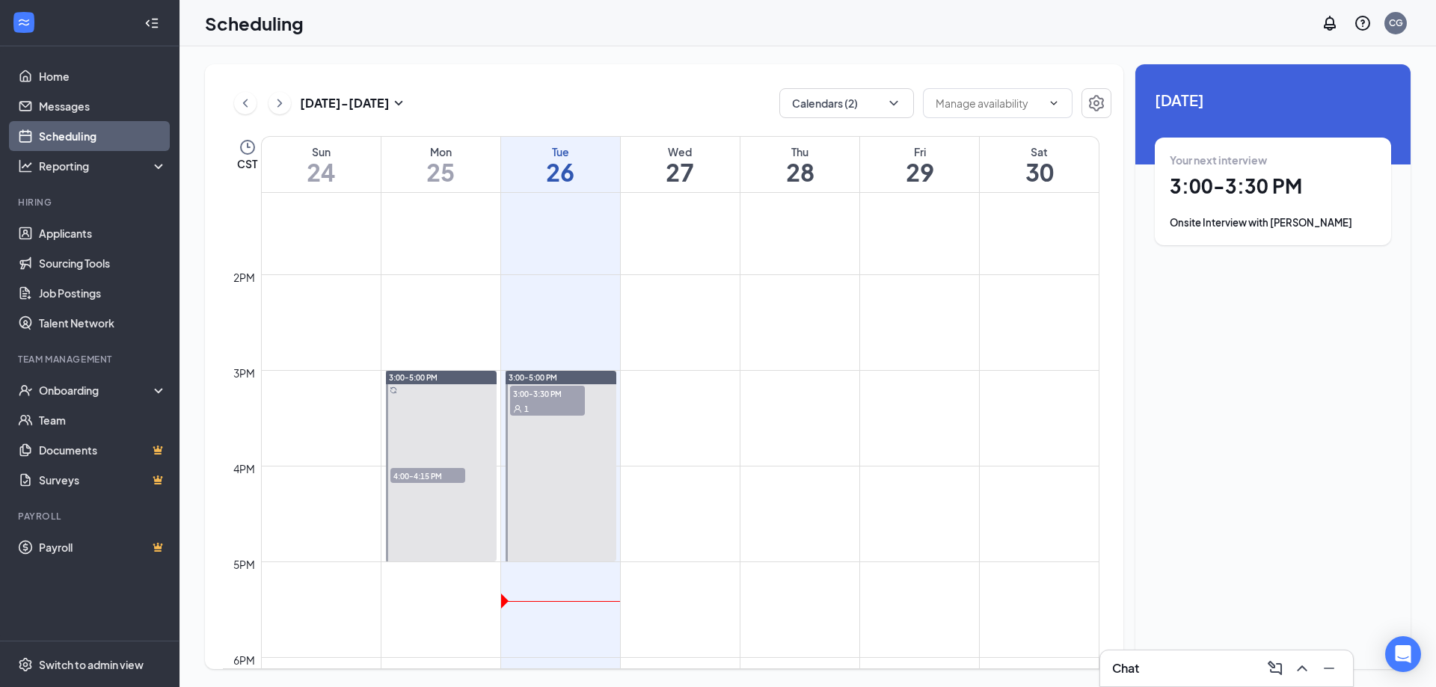
click at [522, 411] on div "1" at bounding box center [547, 408] width 75 height 15
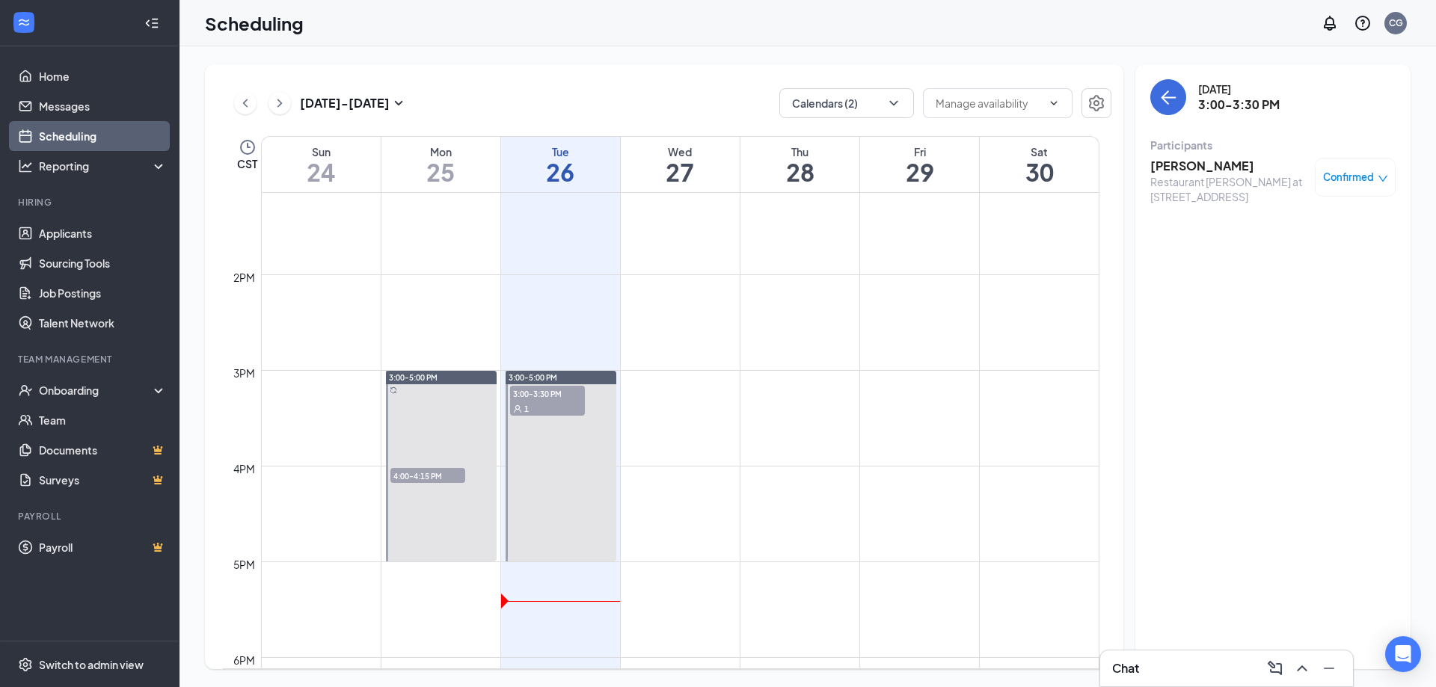
click at [1354, 179] on span "Confirmed" at bounding box center [1348, 177] width 51 height 15
click at [1187, 173] on h3 "[PERSON_NAME]" at bounding box center [1228, 166] width 157 height 16
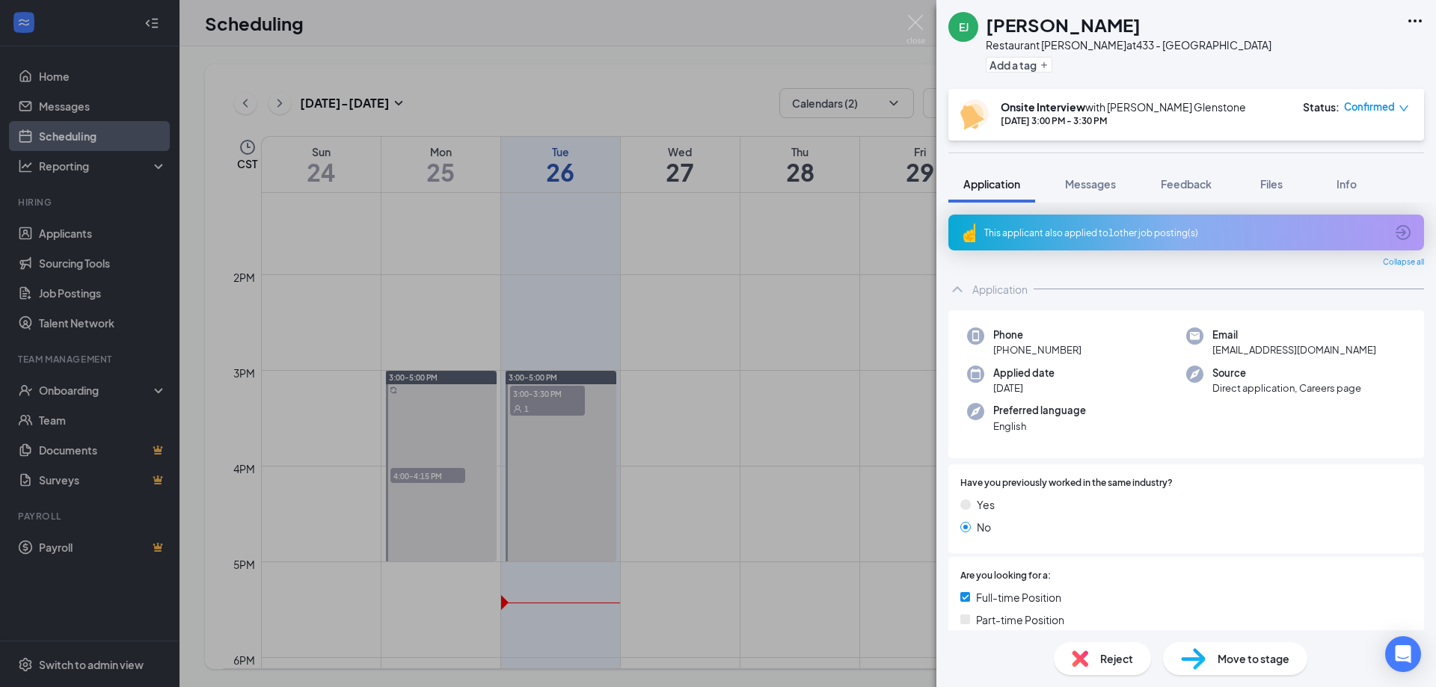
click at [1239, 662] on span "Move to stage" at bounding box center [1254, 659] width 72 height 16
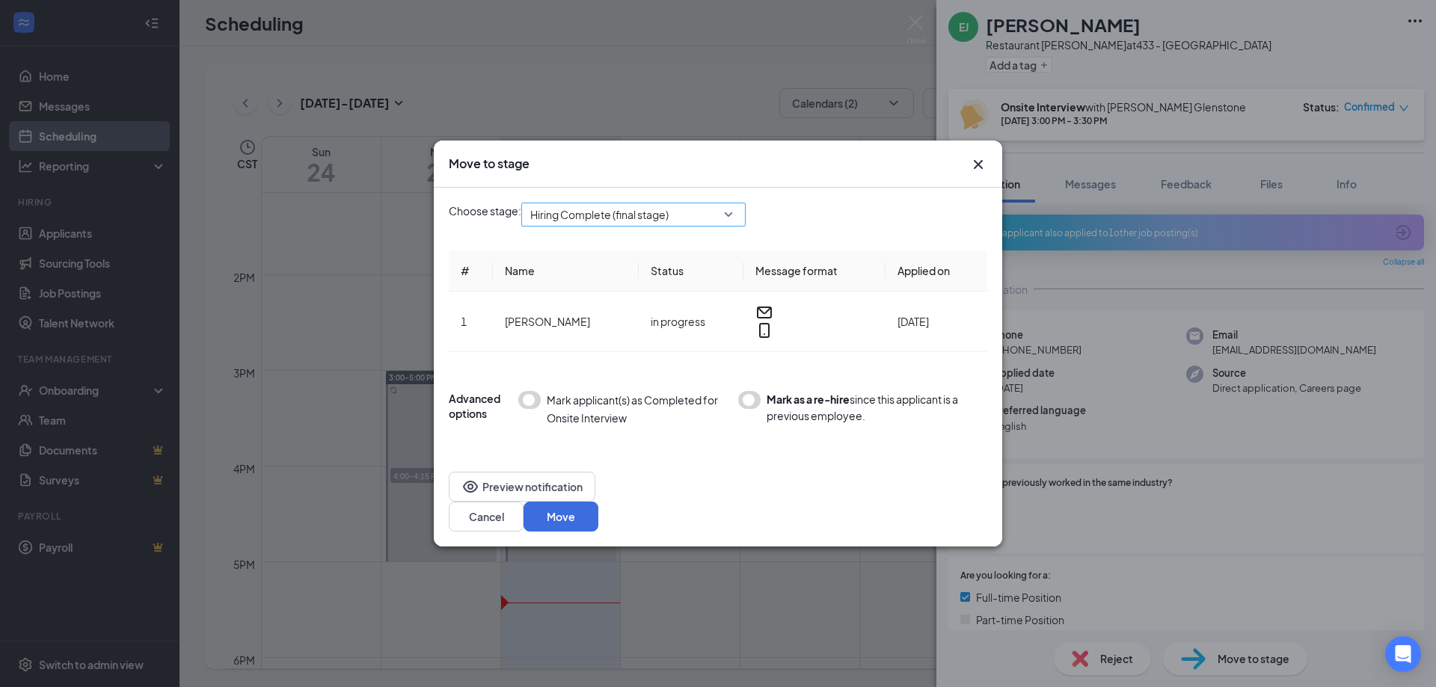
click at [696, 219] on span "Hiring Complete (final stage)" at bounding box center [626, 223] width 193 height 40
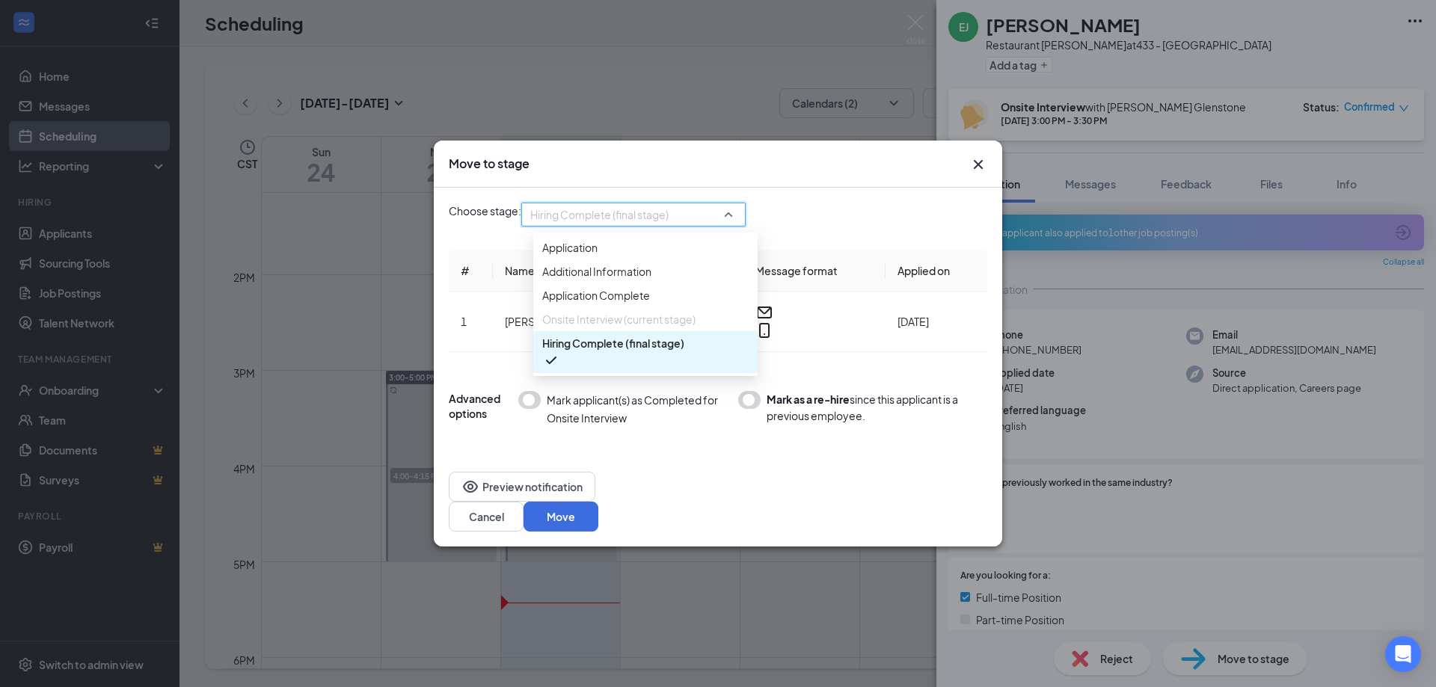
click at [696, 219] on span "Hiring Complete (final stage)" at bounding box center [626, 223] width 193 height 40
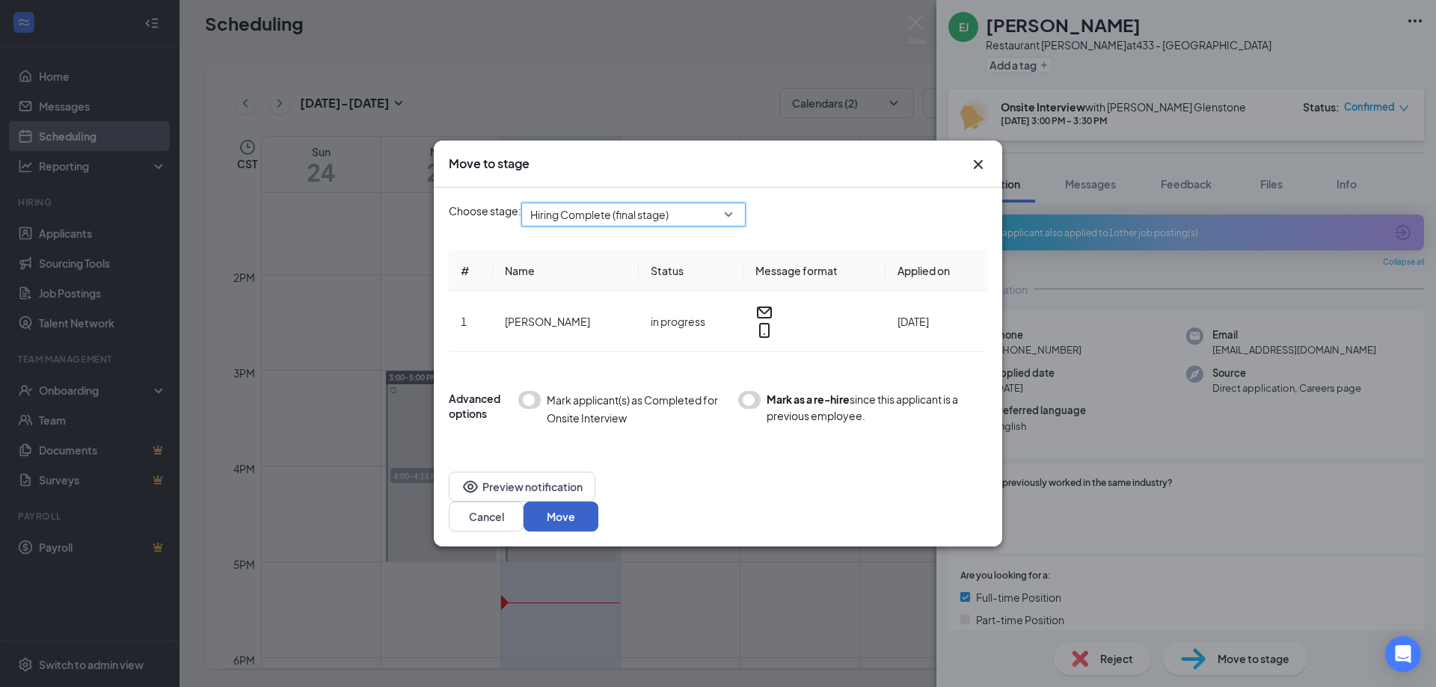
click at [598, 521] on button "Move" at bounding box center [561, 517] width 75 height 30
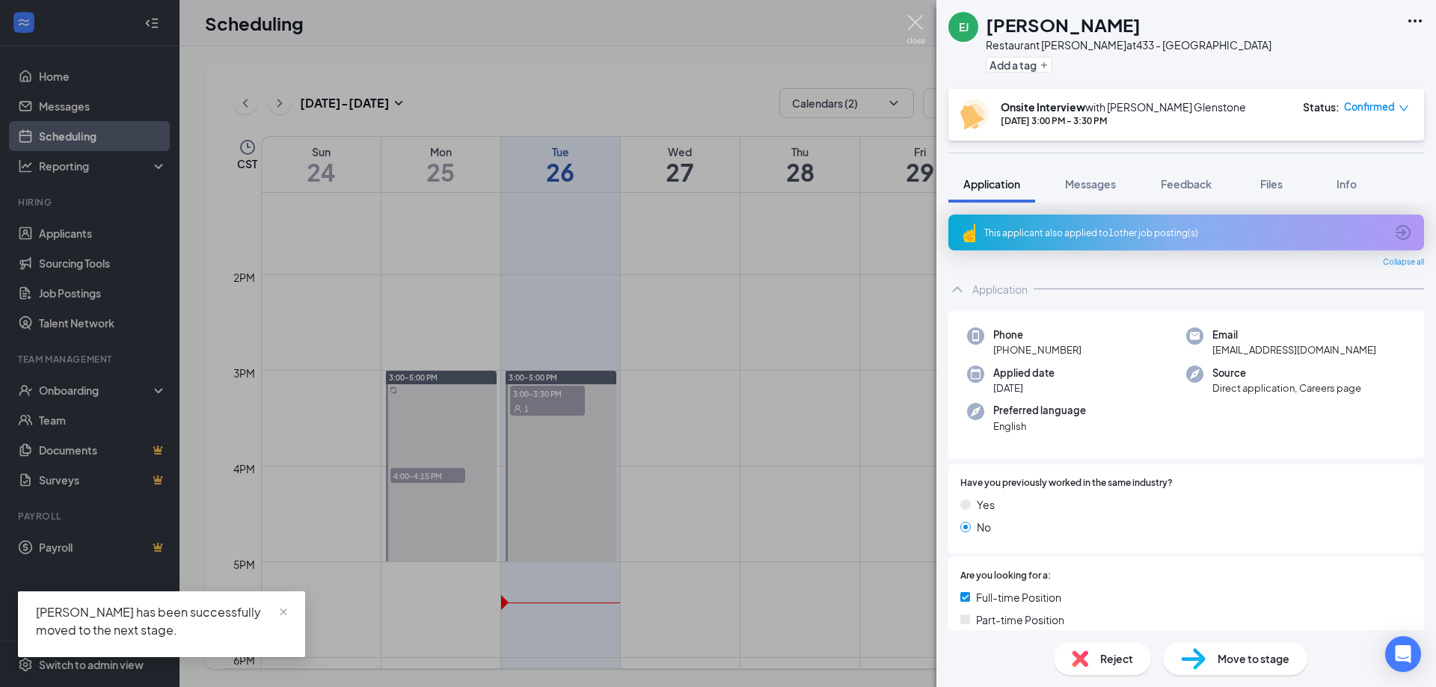
click at [912, 28] on img at bounding box center [915, 29] width 19 height 29
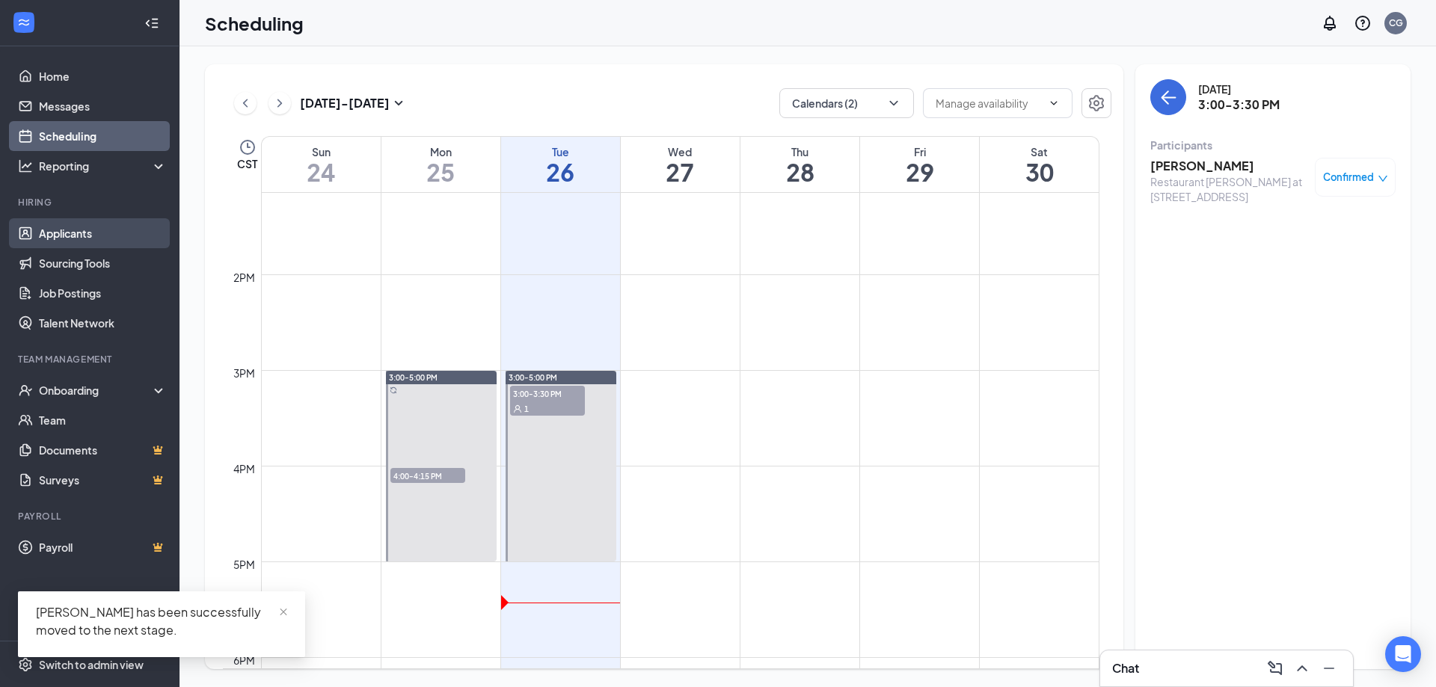
click at [63, 235] on link "Applicants" at bounding box center [103, 233] width 128 height 30
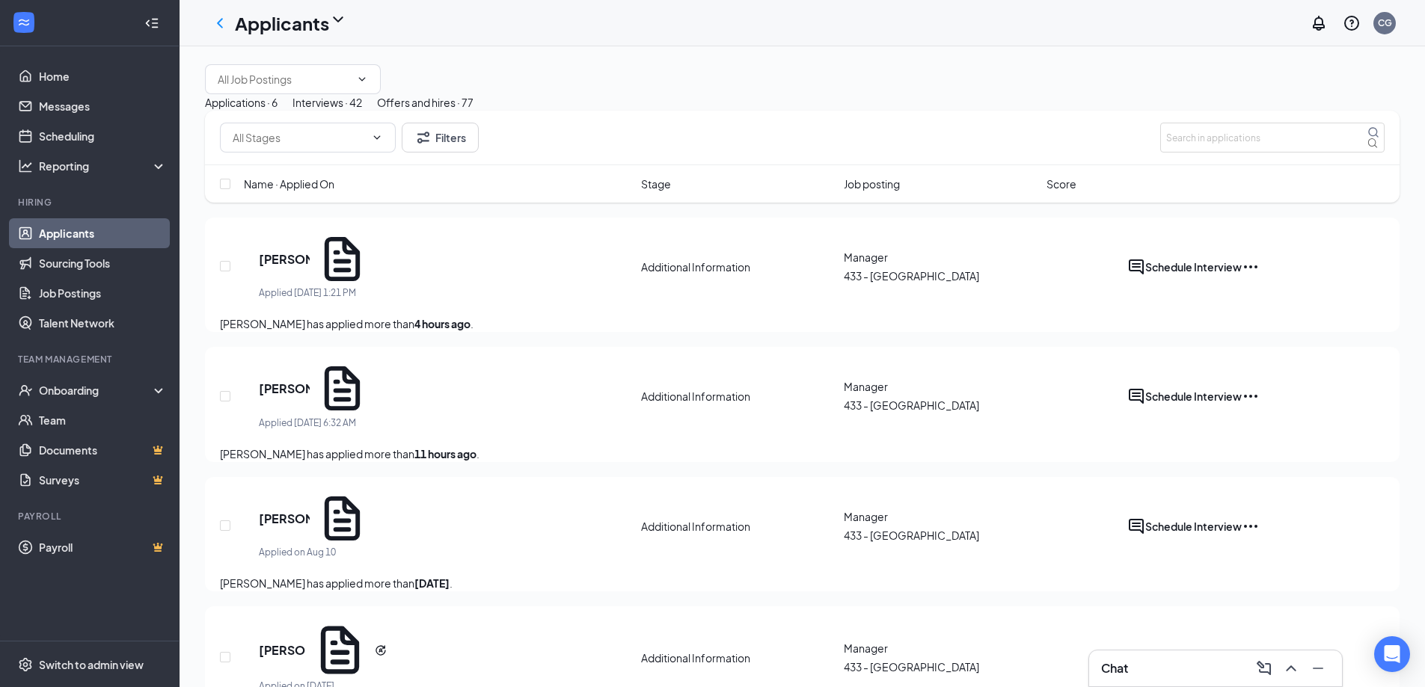
click at [473, 111] on div "Offers and hires · 77" at bounding box center [425, 102] width 96 height 16
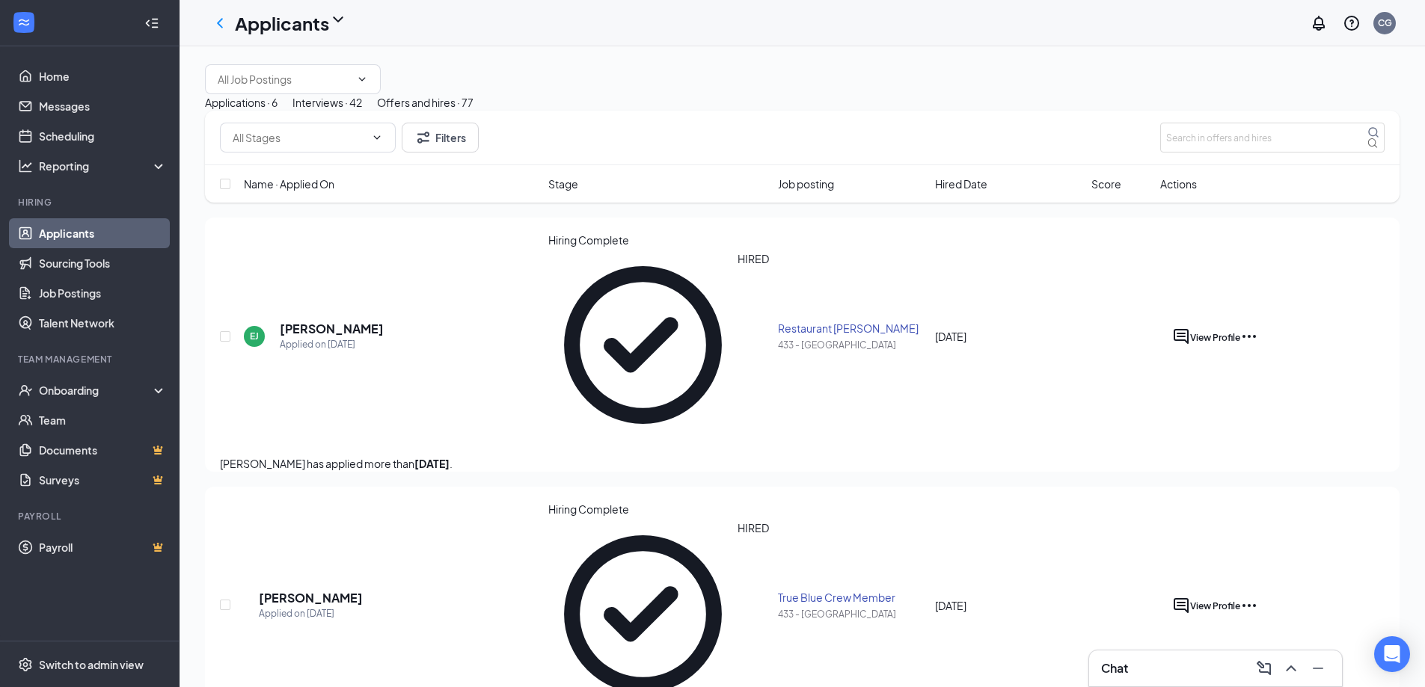
click at [1258, 328] on icon "Ellipses" at bounding box center [1249, 337] width 18 height 18
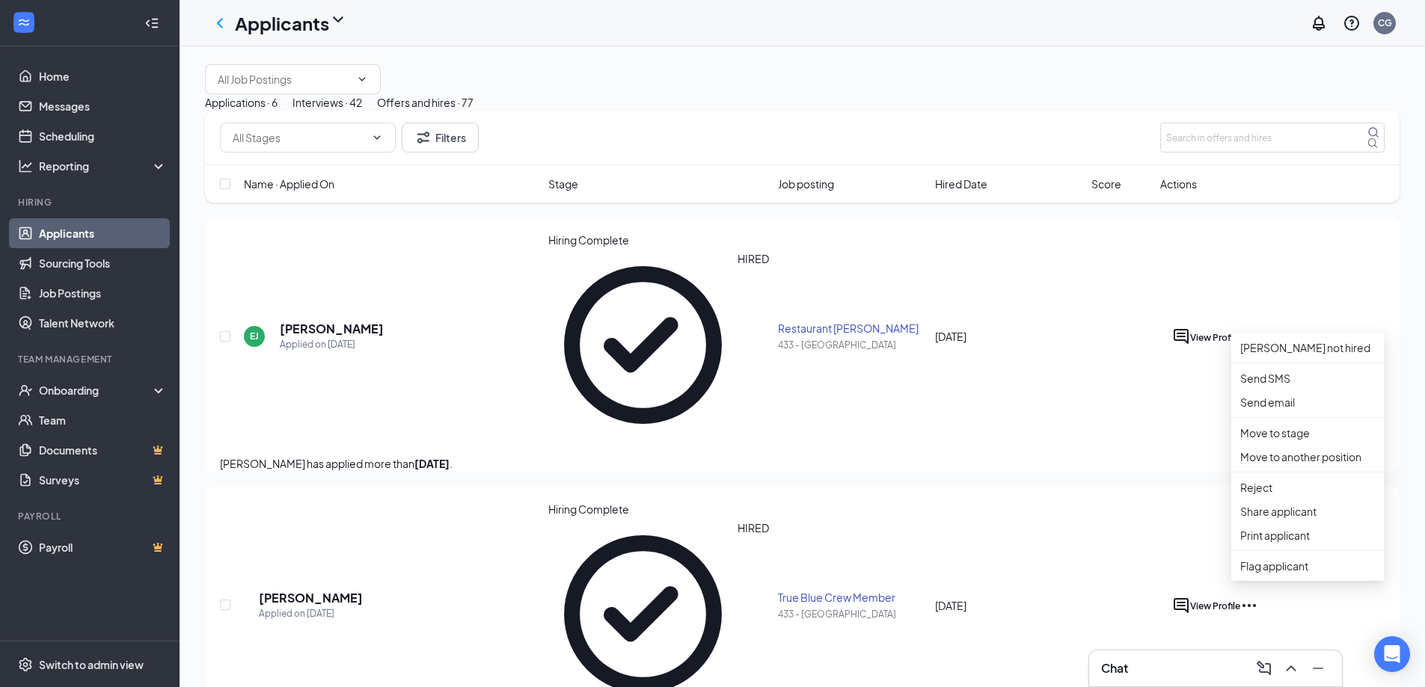
click at [1258, 328] on icon "Ellipses" at bounding box center [1249, 337] width 18 height 18
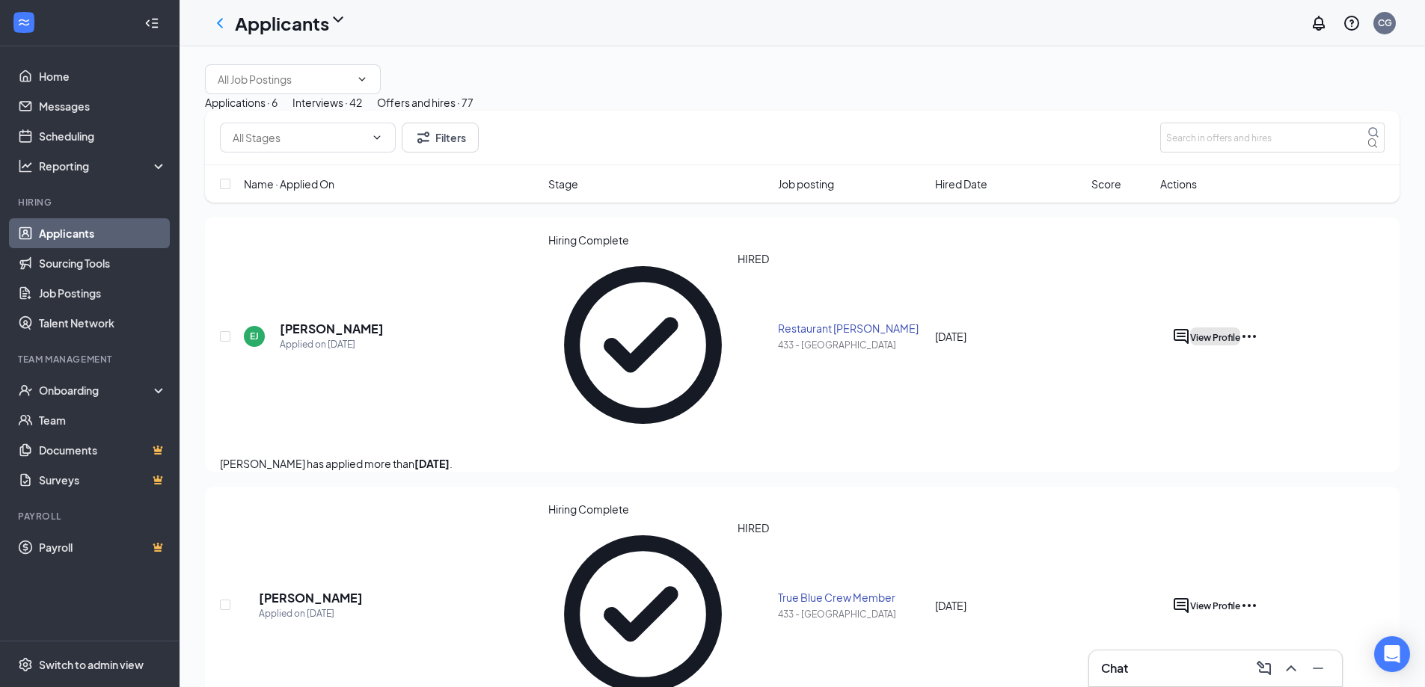
click at [1240, 332] on span "View Profile" at bounding box center [1215, 337] width 50 height 11
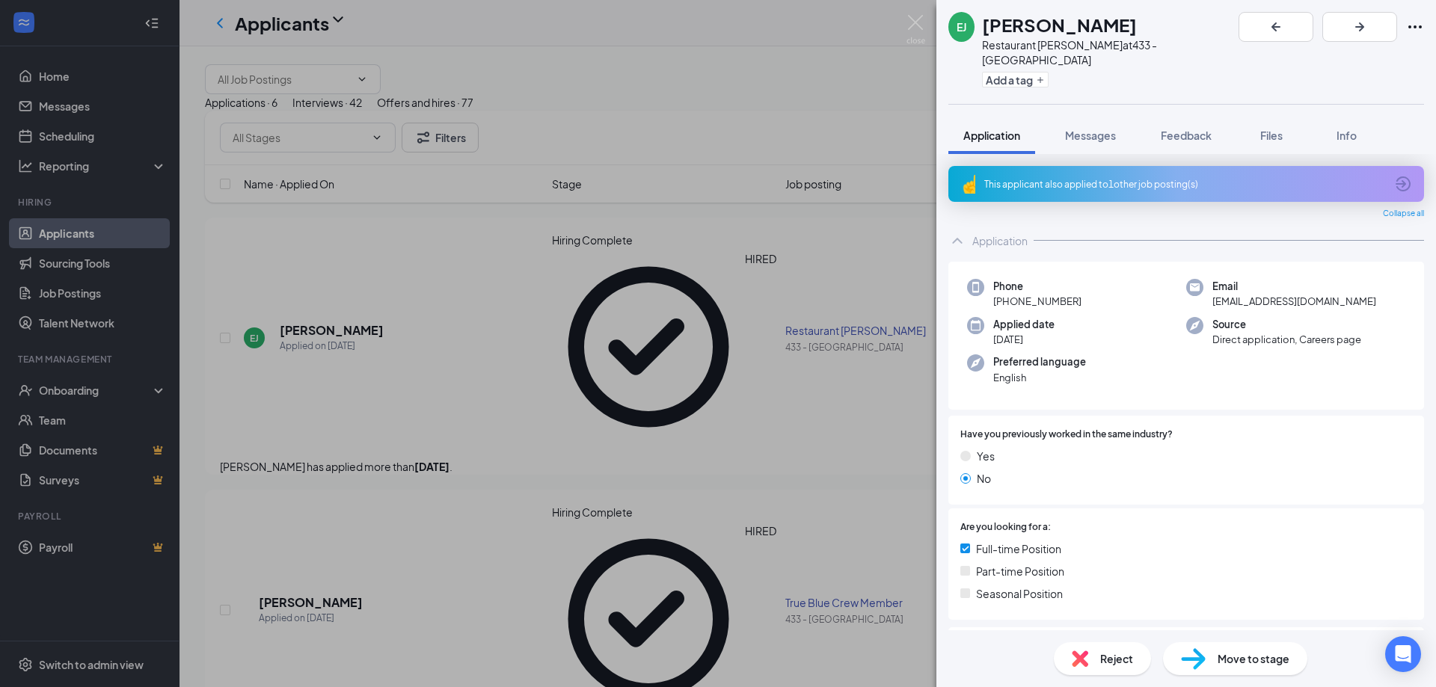
click at [84, 468] on div "EJ [PERSON_NAME] Restaurant [PERSON_NAME] at 433 - Glenstone Add a tag Applicat…" at bounding box center [718, 343] width 1436 height 687
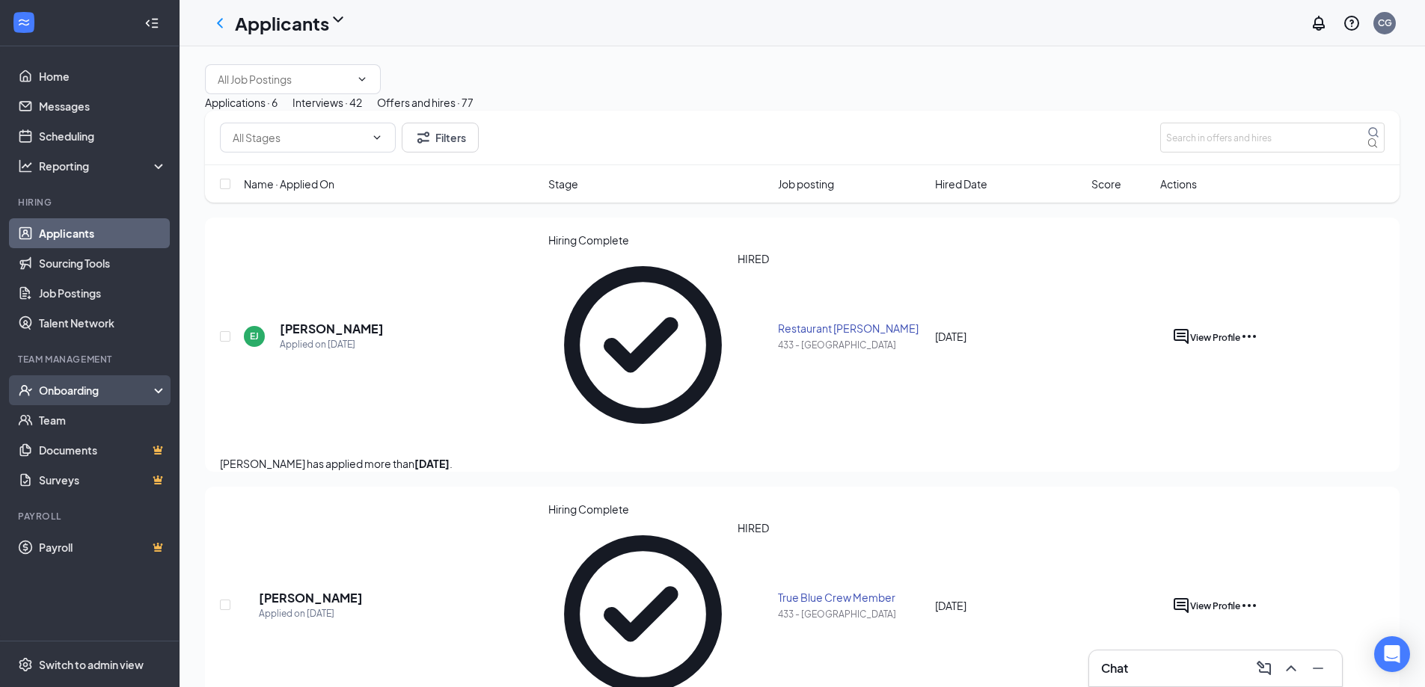
click at [49, 390] on div "Onboarding" at bounding box center [96, 390] width 115 height 15
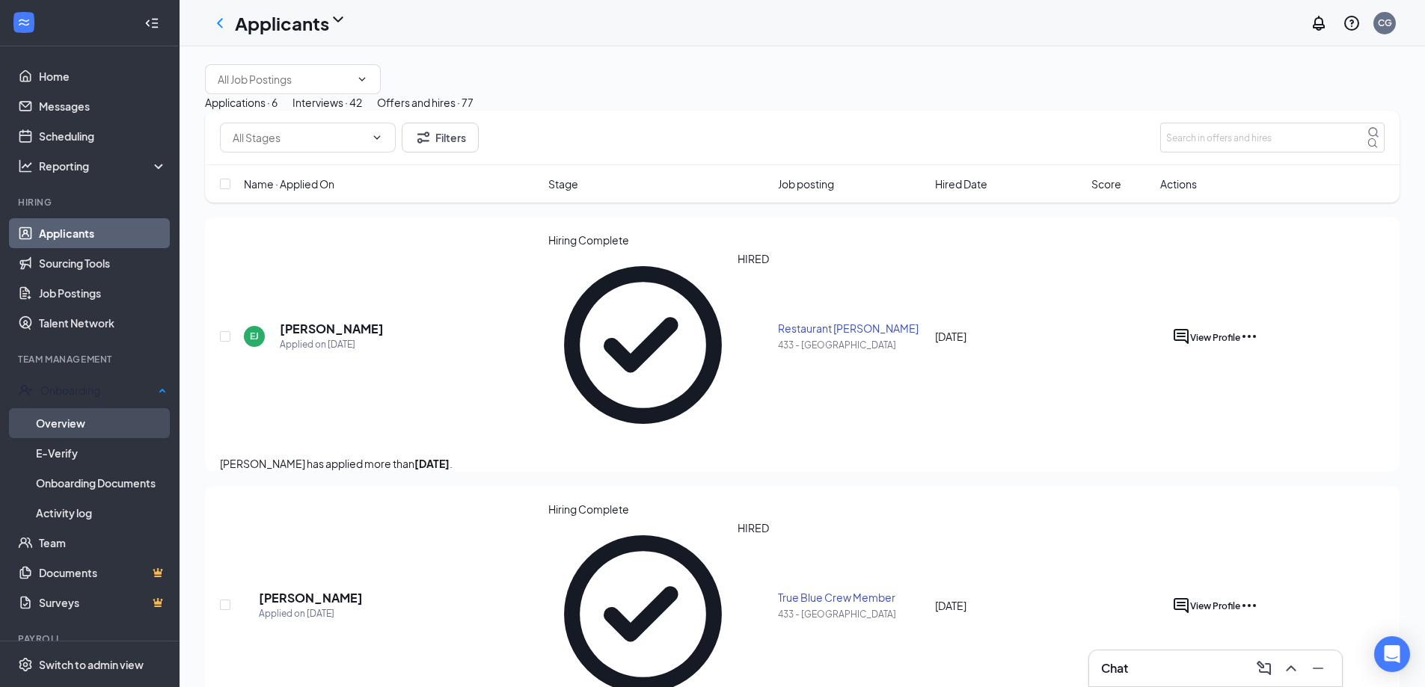
click at [66, 426] on link "Overview" at bounding box center [101, 423] width 131 height 30
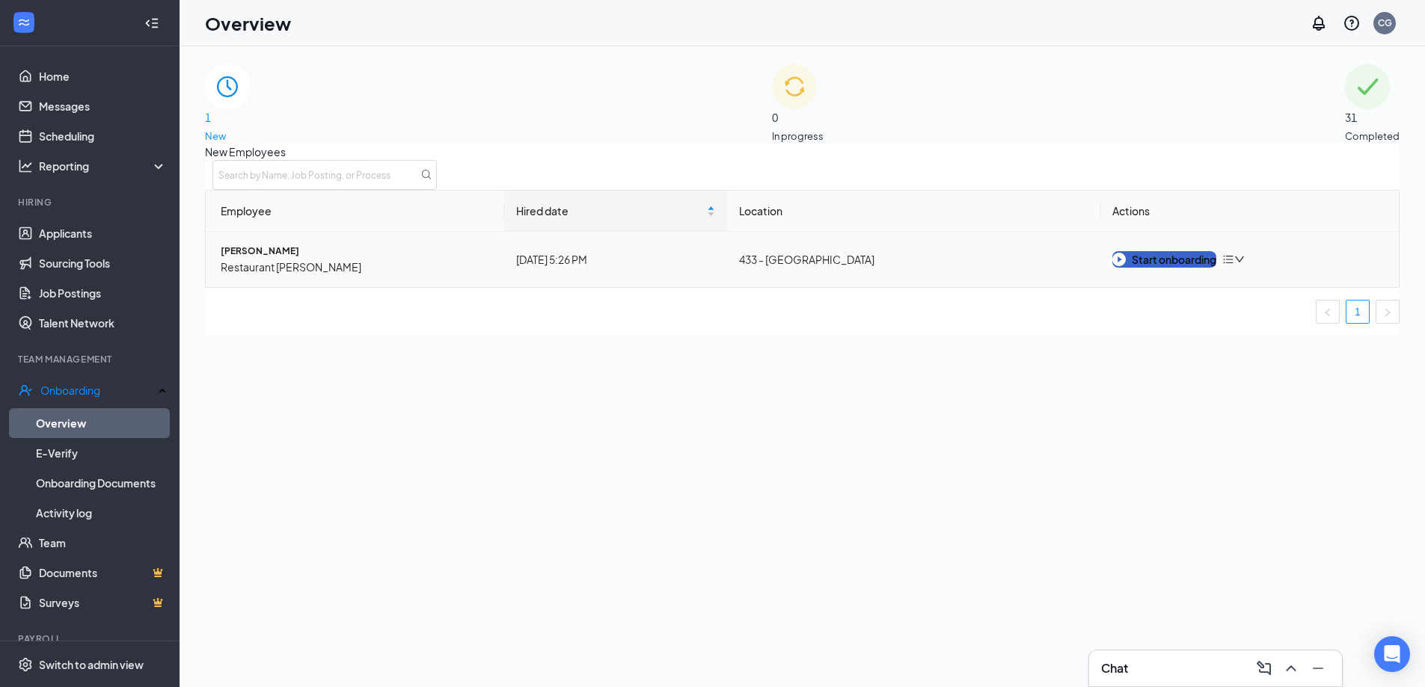
click at [1184, 268] on div "Start onboarding" at bounding box center [1164, 259] width 104 height 16
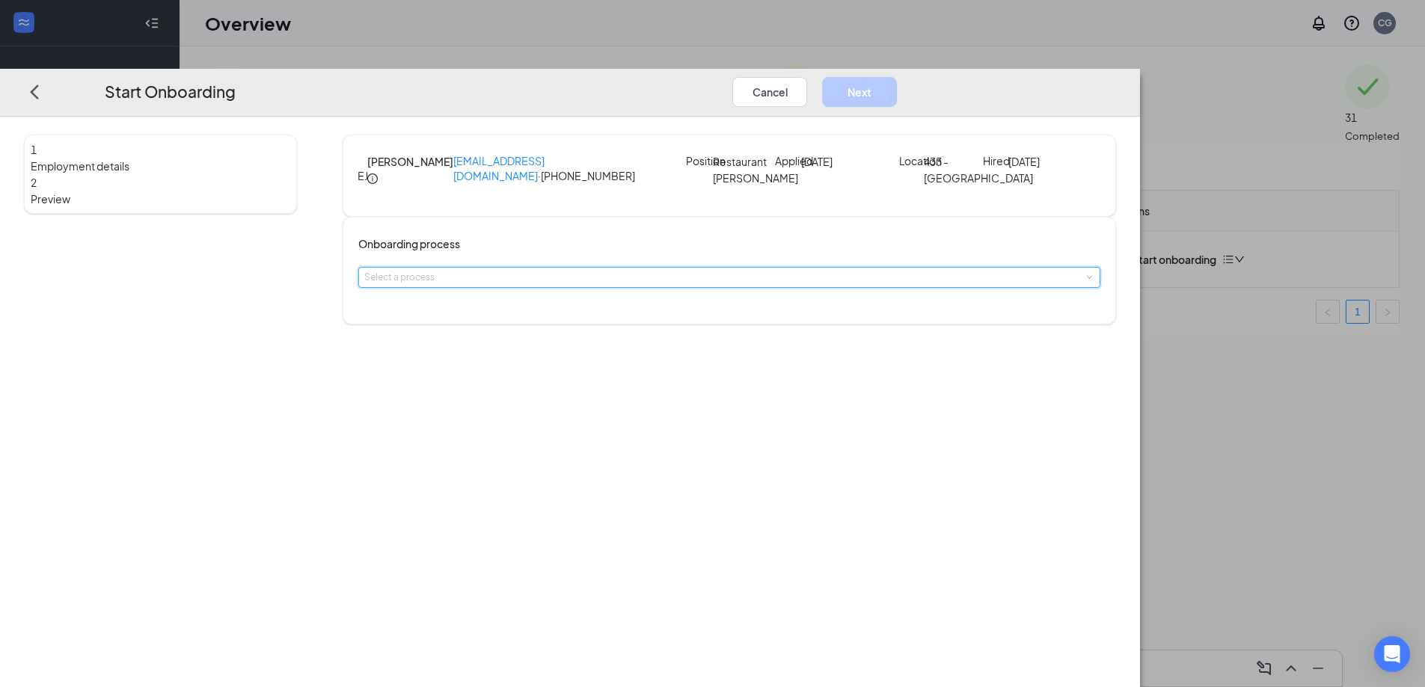
click at [1085, 280] on span at bounding box center [1088, 277] width 7 height 7
click at [701, 343] on li "Team Member Onboarding" at bounding box center [623, 335] width 245 height 27
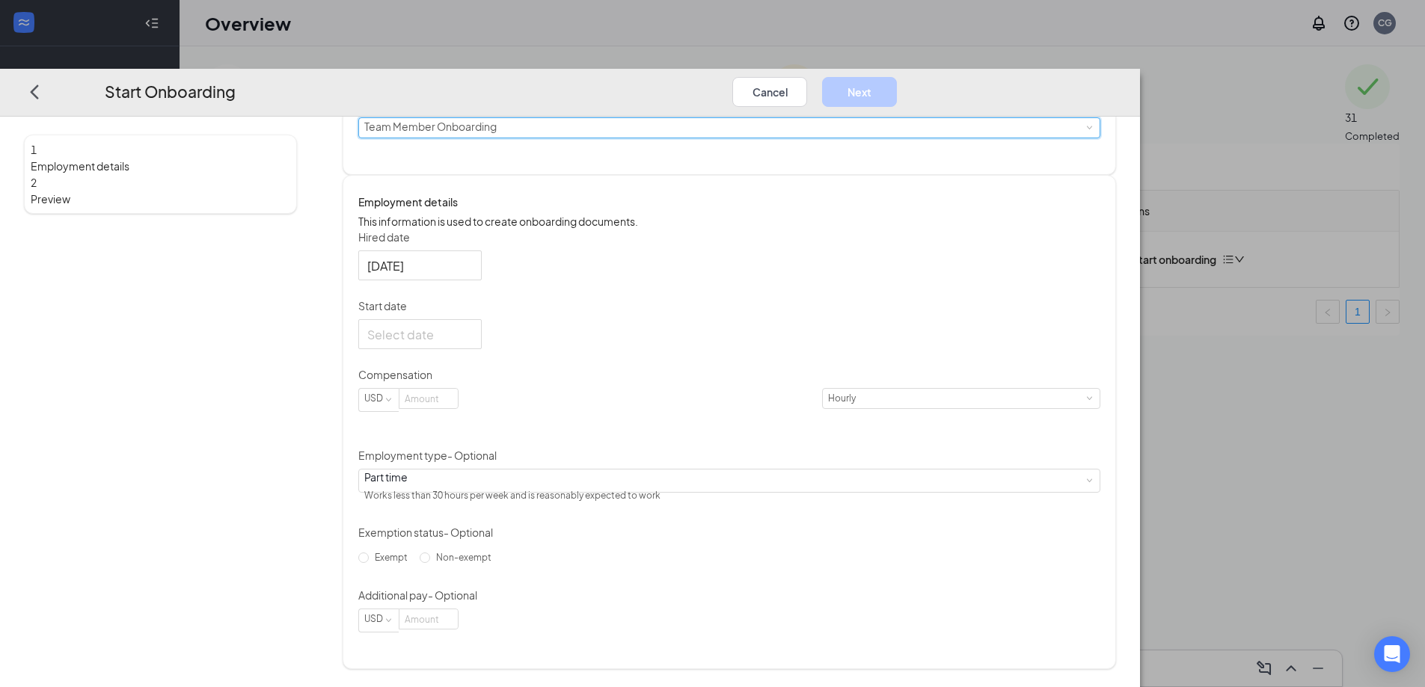
scroll to position [190, 0]
click at [473, 338] on div at bounding box center [419, 334] width 105 height 19
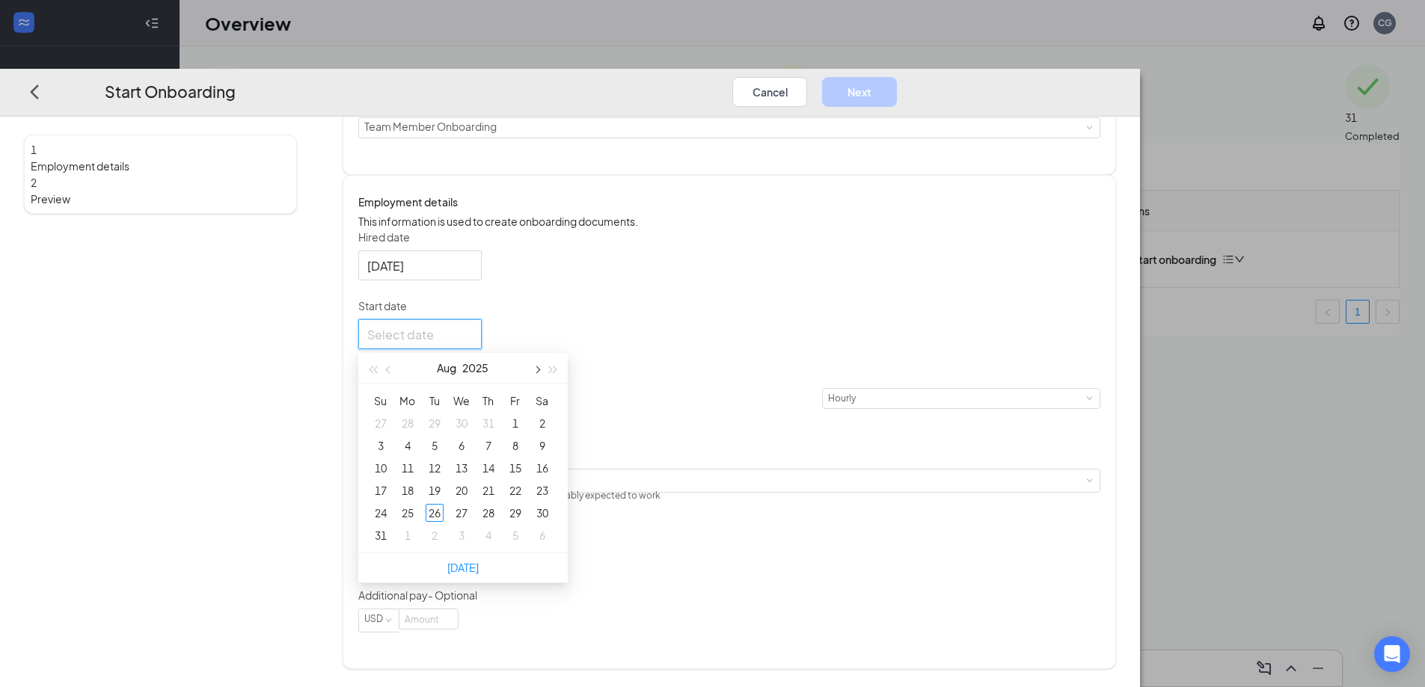
click at [540, 372] on span "button" at bounding box center [536, 369] width 7 height 7
type input "[DATE]"
click at [417, 455] on div "8" at bounding box center [408, 446] width 18 height 18
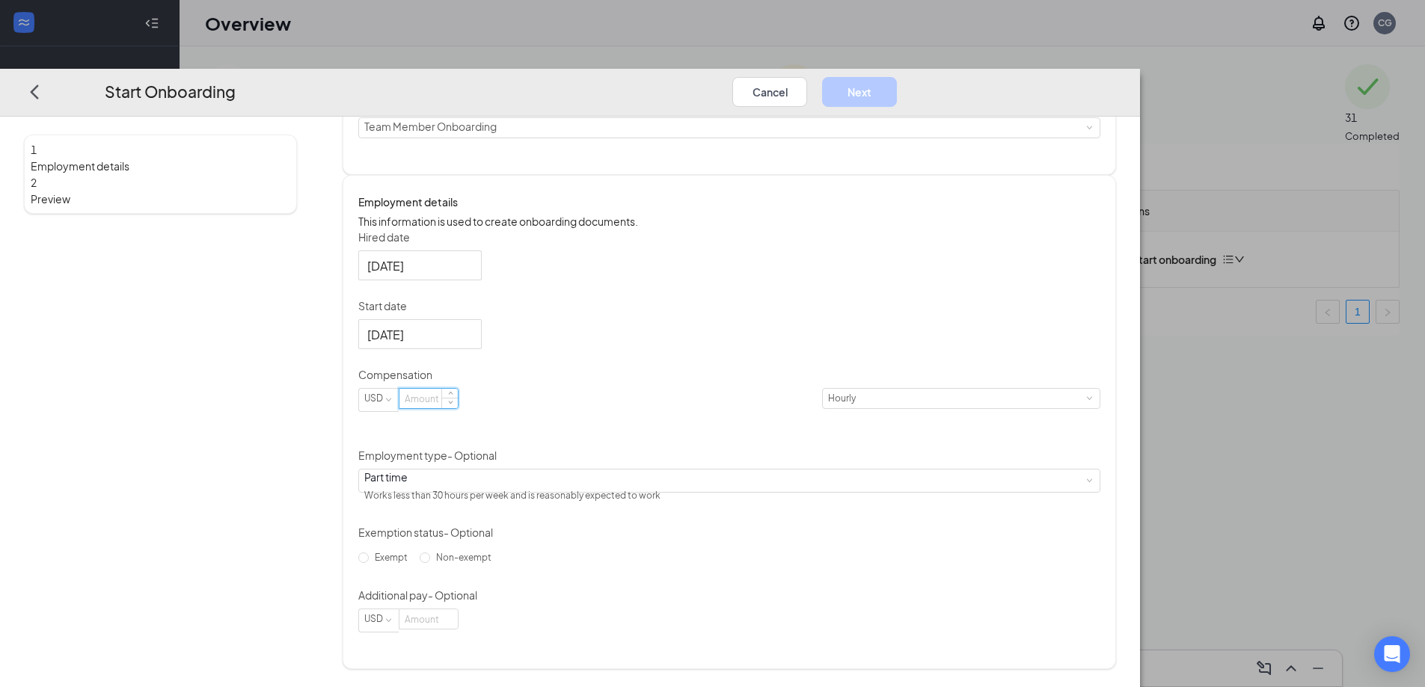
click at [458, 408] on input at bounding box center [428, 398] width 58 height 19
type input "15"
click at [770, 559] on div "Hired date [DATE] Start date [DATE] [DATE] Su Mo Tu We Th Fr Sa 31 1 2 3 4 5 6 …" at bounding box center [729, 431] width 742 height 403
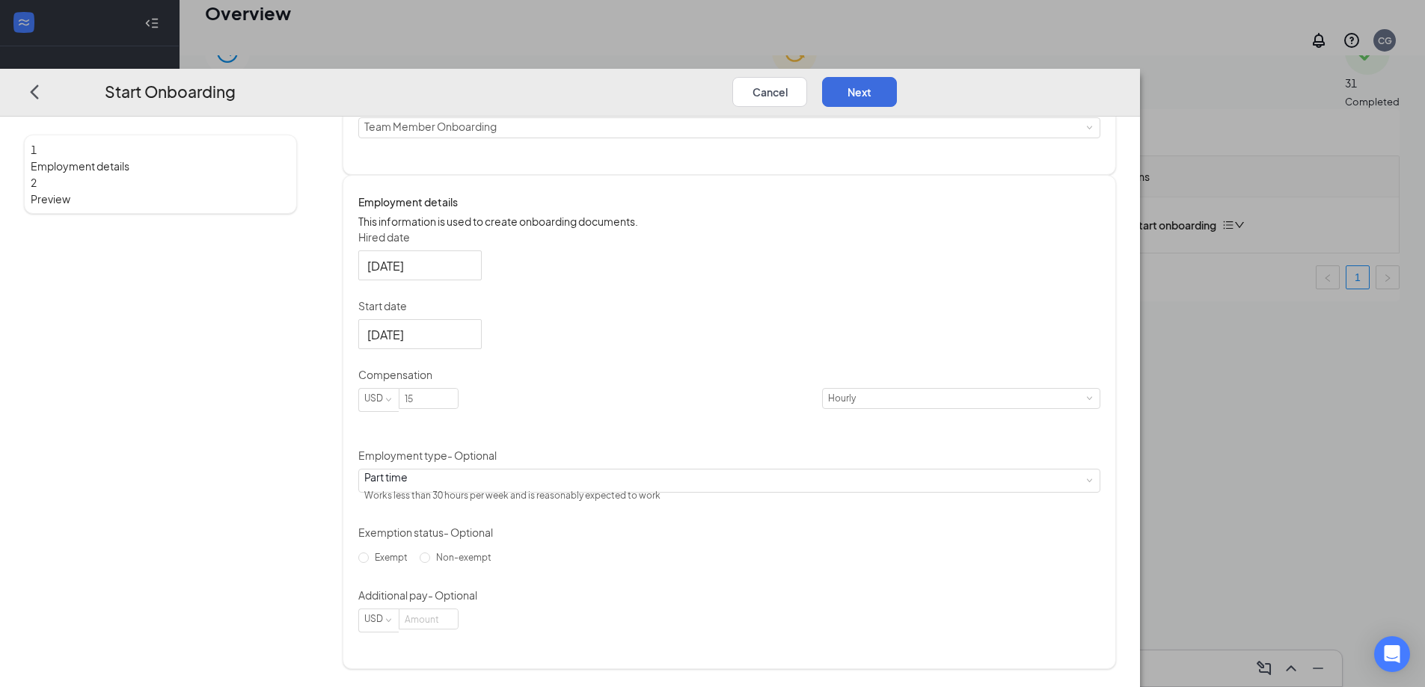
scroll to position [67, 0]
click at [754, 546] on div "Hired date [DATE] Start date [DATE] [DATE] Su Mo Tu We Th Fr Sa 31 1 2 3 4 5 6 …" at bounding box center [729, 431] width 742 height 403
click at [897, 76] on button "Next" at bounding box center [859, 91] width 75 height 30
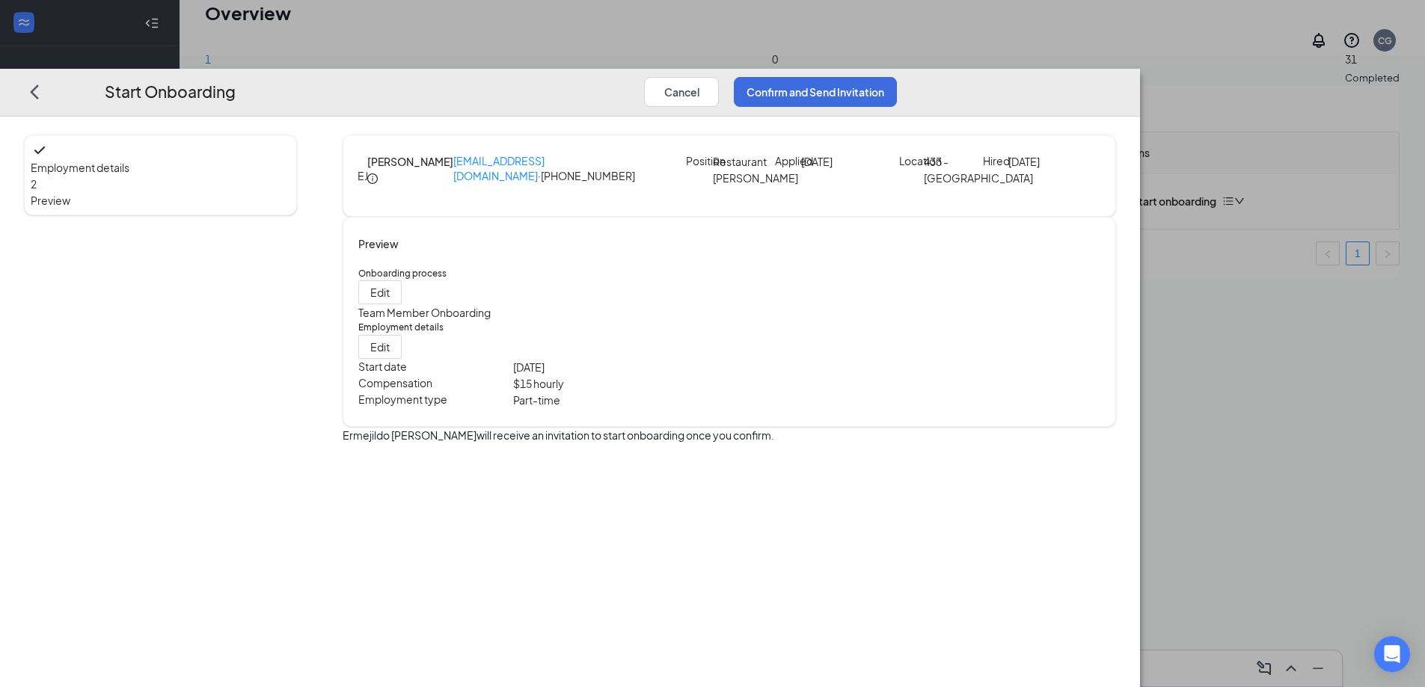
scroll to position [0, 0]
click at [390, 354] on span "Edit" at bounding box center [379, 346] width 19 height 15
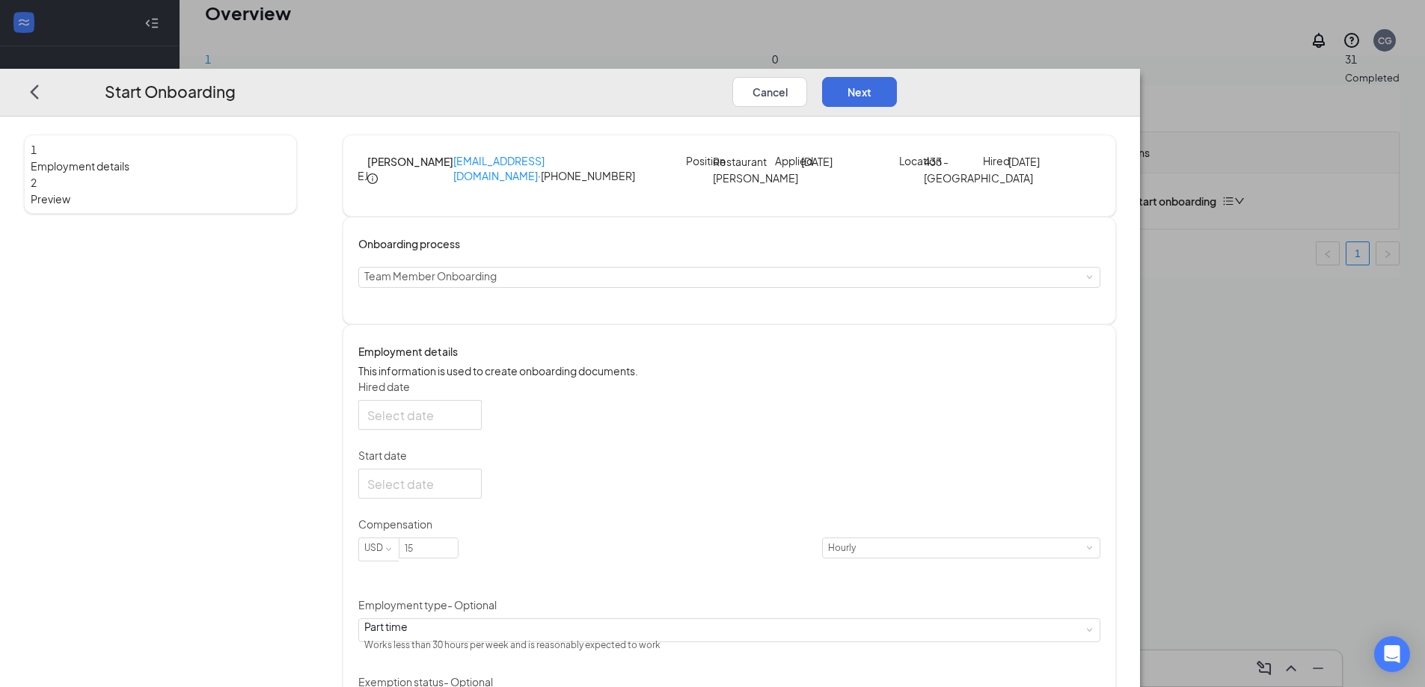
type input "[DATE]"
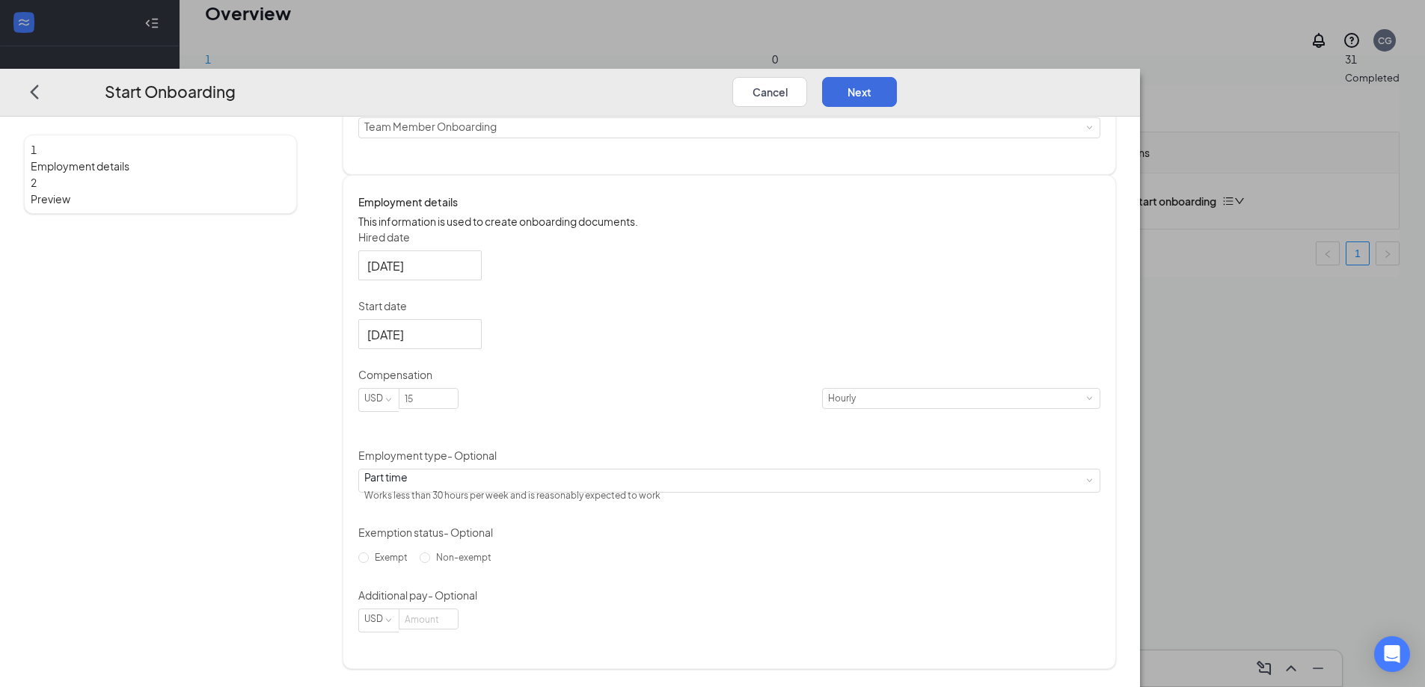
scroll to position [190, 0]
click at [718, 482] on div "Part time Works less than 30 hours per week and is reasonably expected to work" at bounding box center [729, 481] width 730 height 22
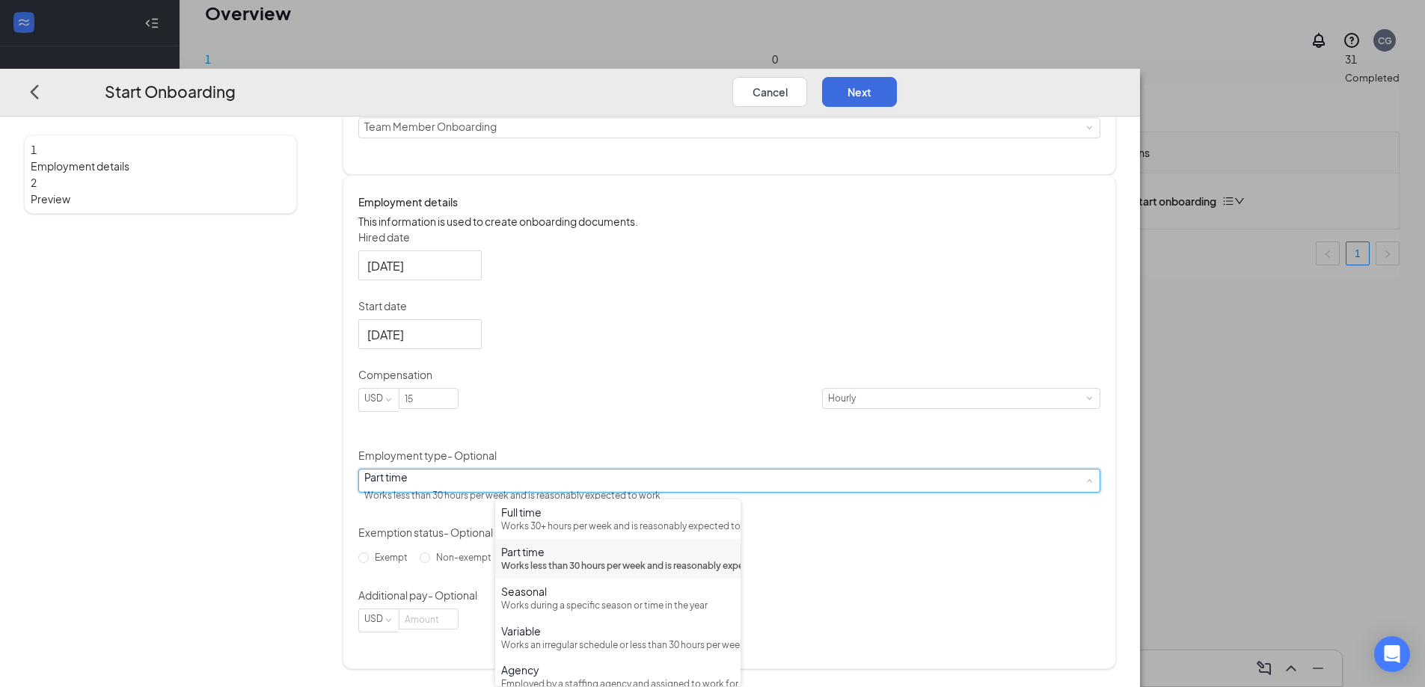
click at [932, 549] on div "Hired date [DATE] Start date [DATE] Compensation USD 15 [DEMOGRAPHIC_DATA] Empl…" at bounding box center [729, 431] width 742 height 403
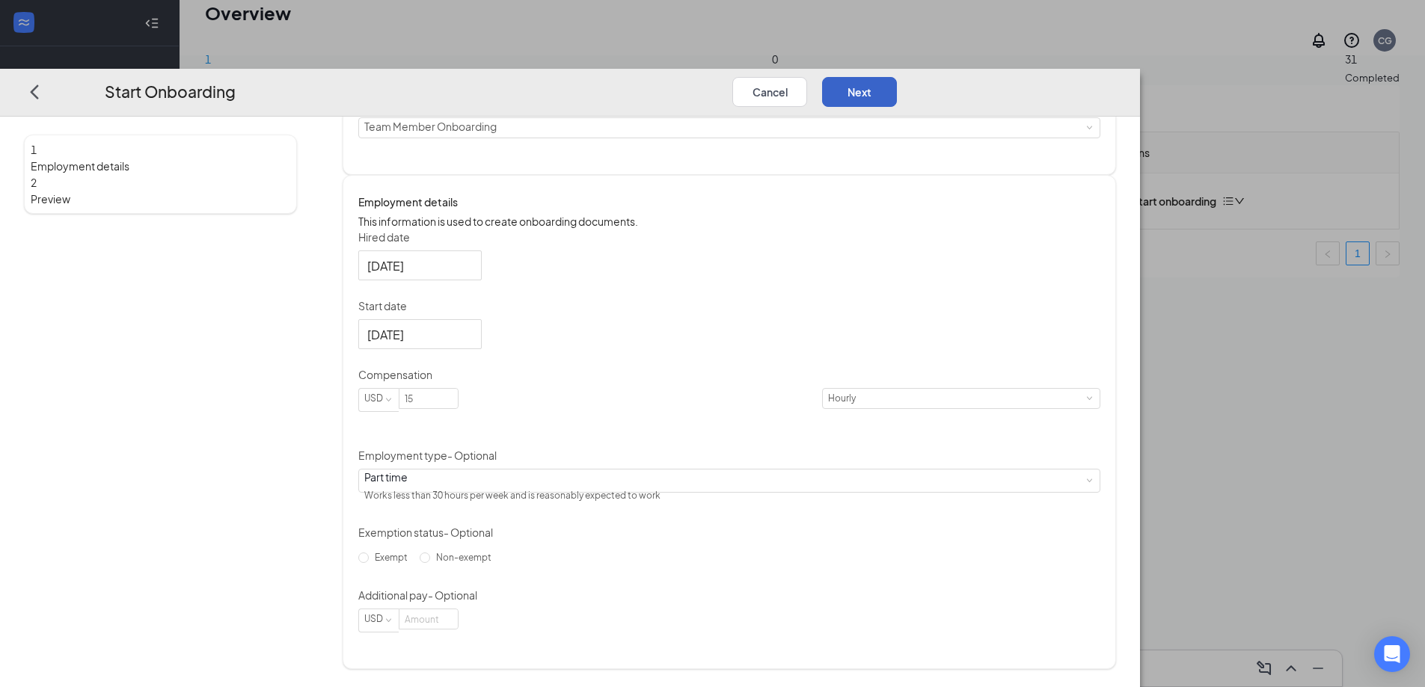
click at [897, 76] on button "Next" at bounding box center [859, 91] width 75 height 30
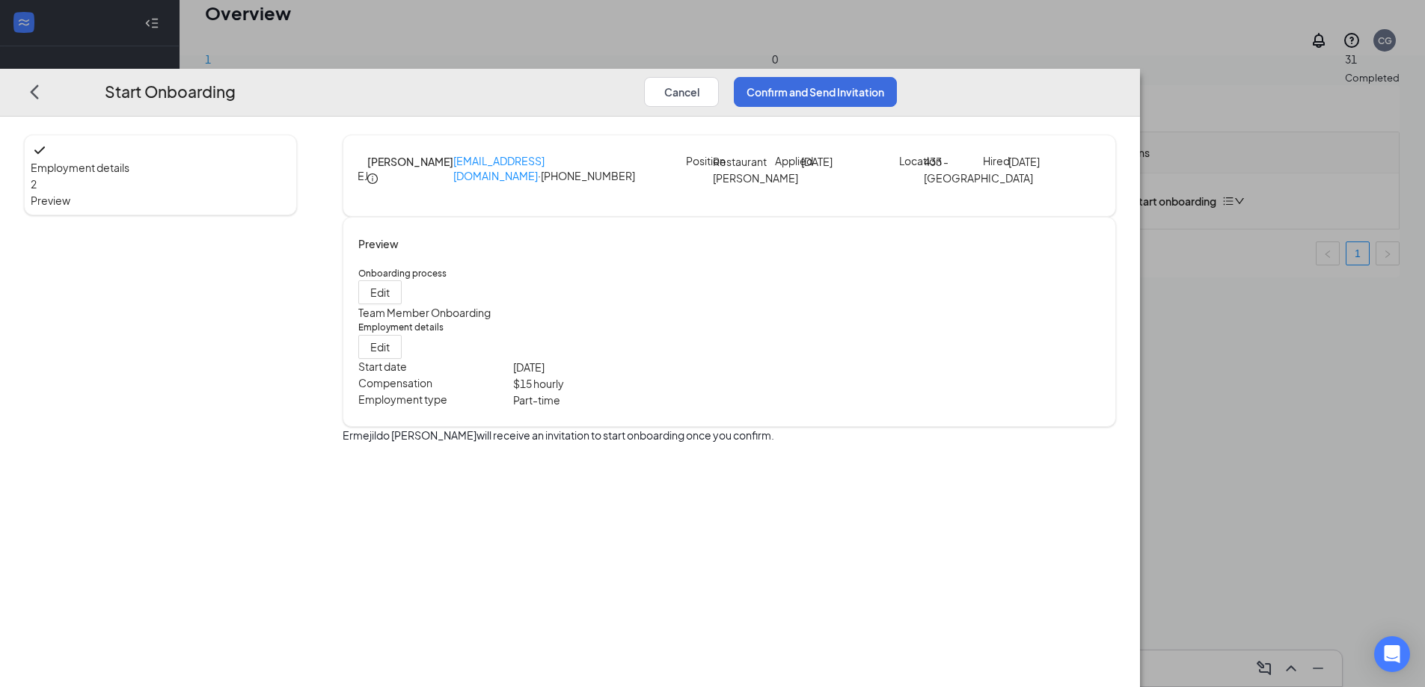
scroll to position [0, 0]
click at [897, 76] on button "Confirm and Send Invitation" at bounding box center [815, 91] width 163 height 30
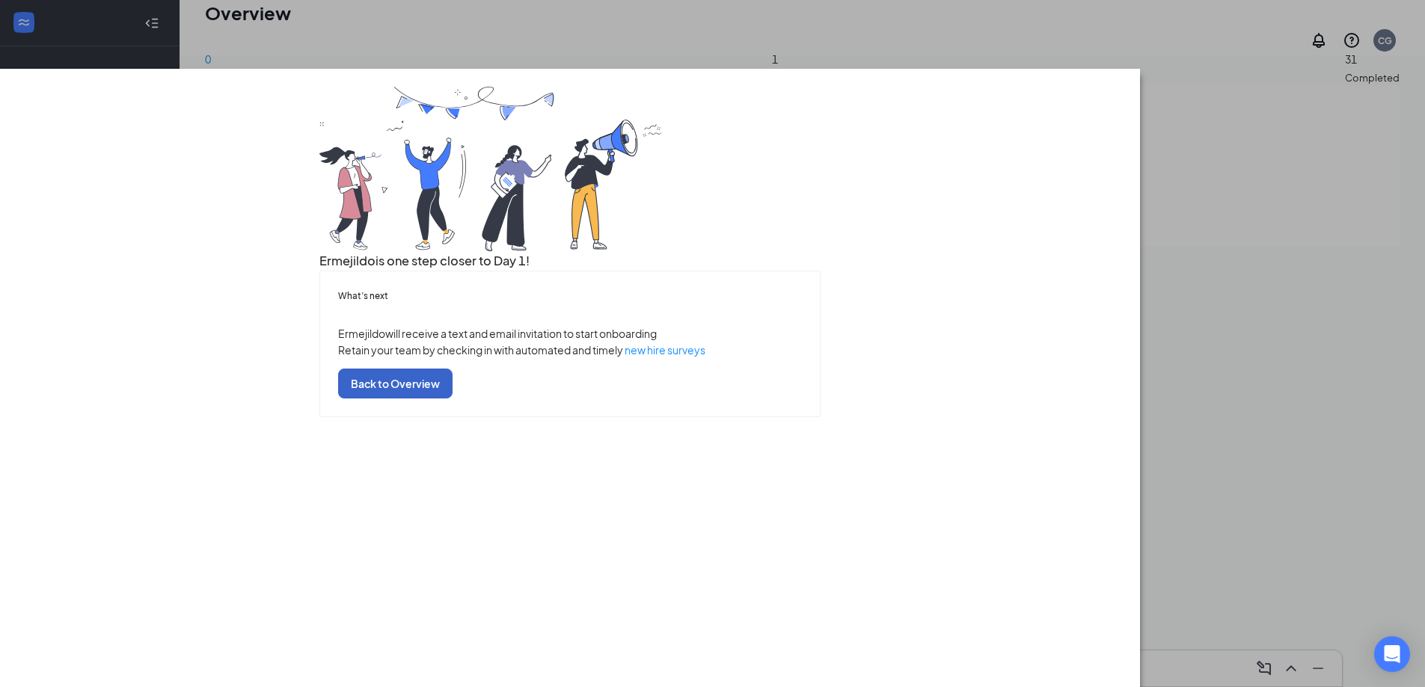
click at [452, 399] on button "Back to Overview" at bounding box center [395, 384] width 114 height 30
